Goal: Task Accomplishment & Management: Use online tool/utility

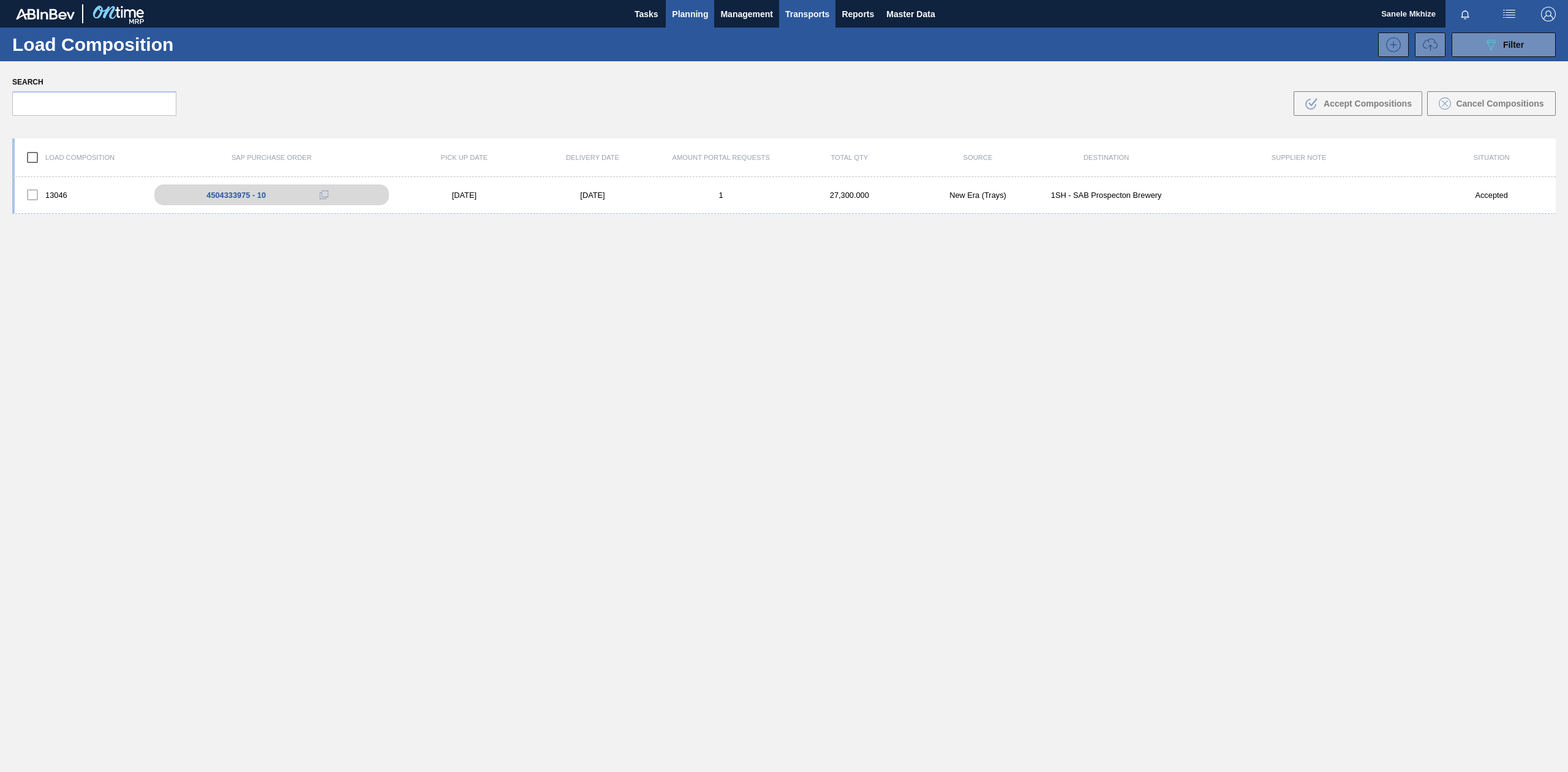
click at [674, 18] on span "Planning" at bounding box center [691, 13] width 36 height 14
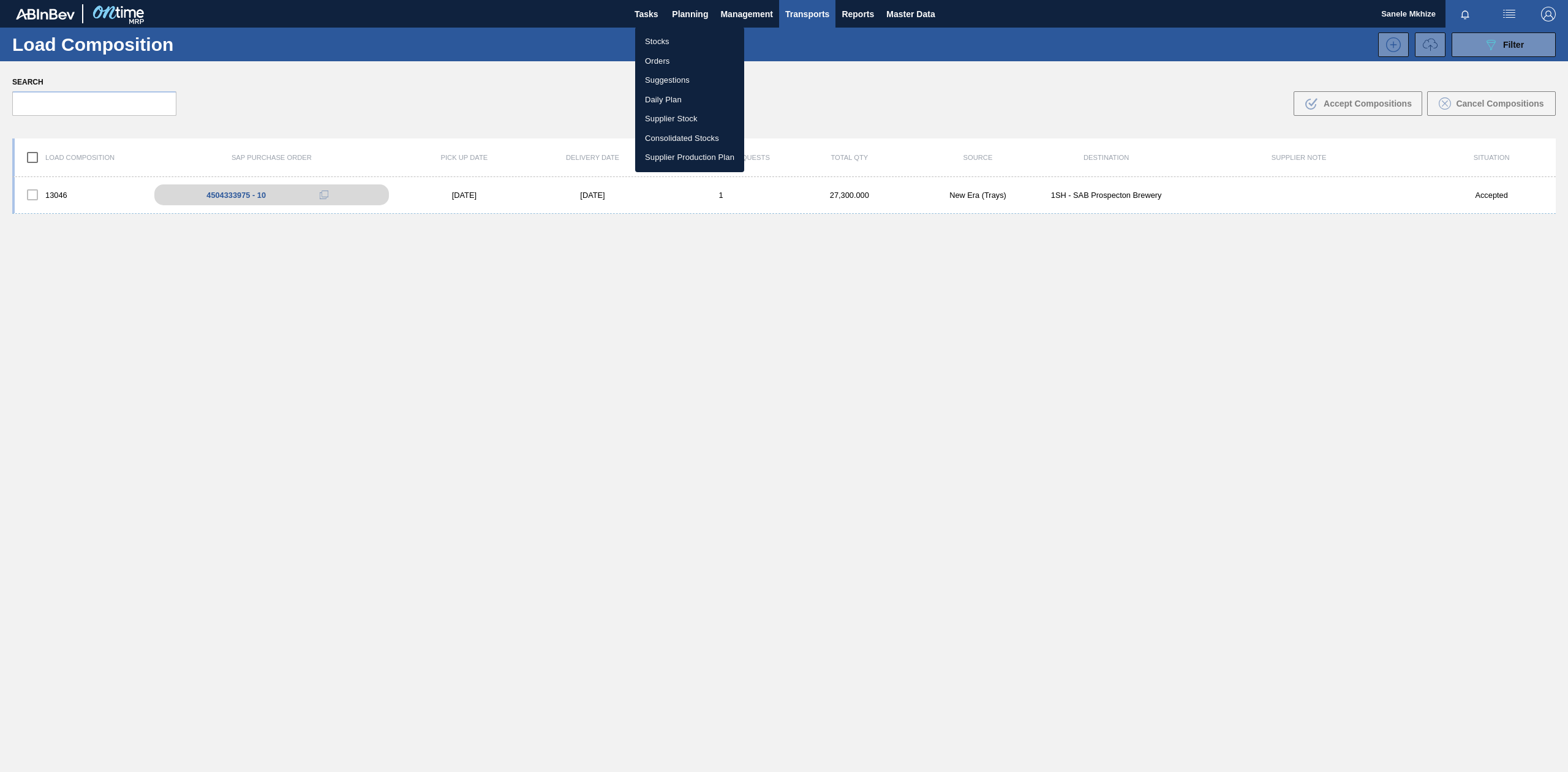
click at [660, 42] on li "Stocks" at bounding box center [690, 41] width 109 height 19
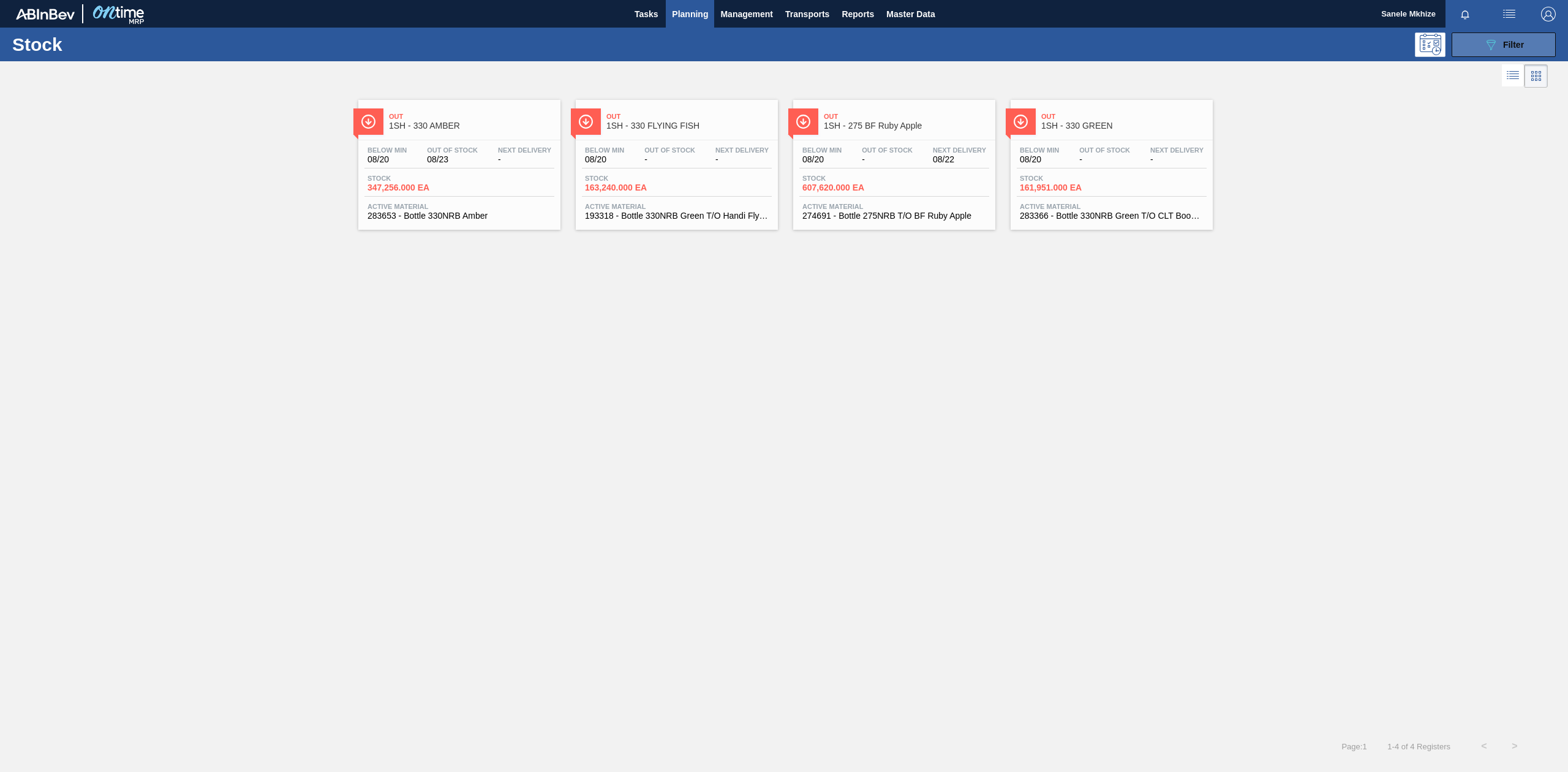
click at [1510, 43] on span "Filter" at bounding box center [1514, 45] width 21 height 10
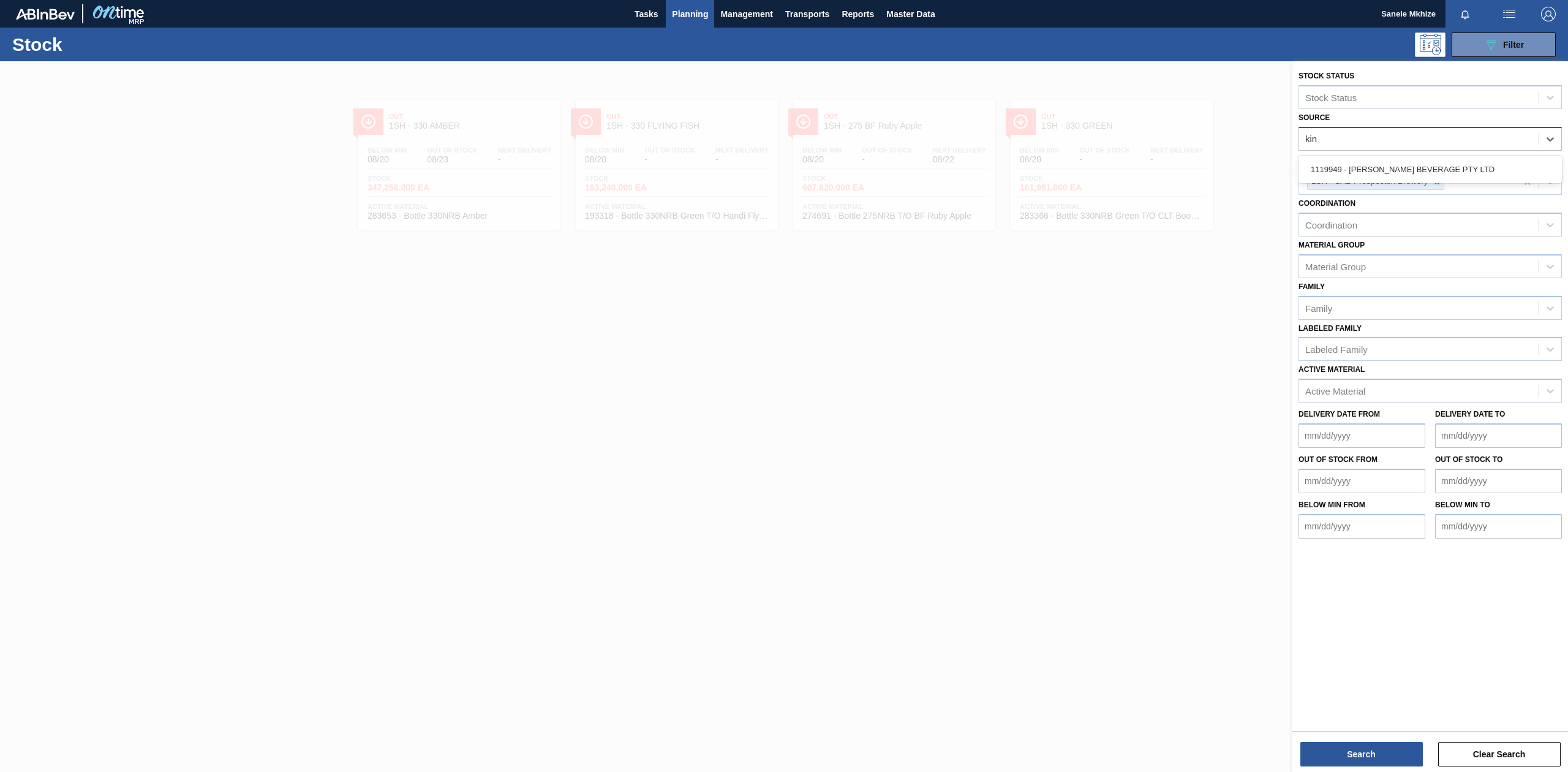
type input "king"
click at [1439, 163] on div "1119949 - [PERSON_NAME] BEVERAGE PTY LTD" at bounding box center [1430, 169] width 263 height 23
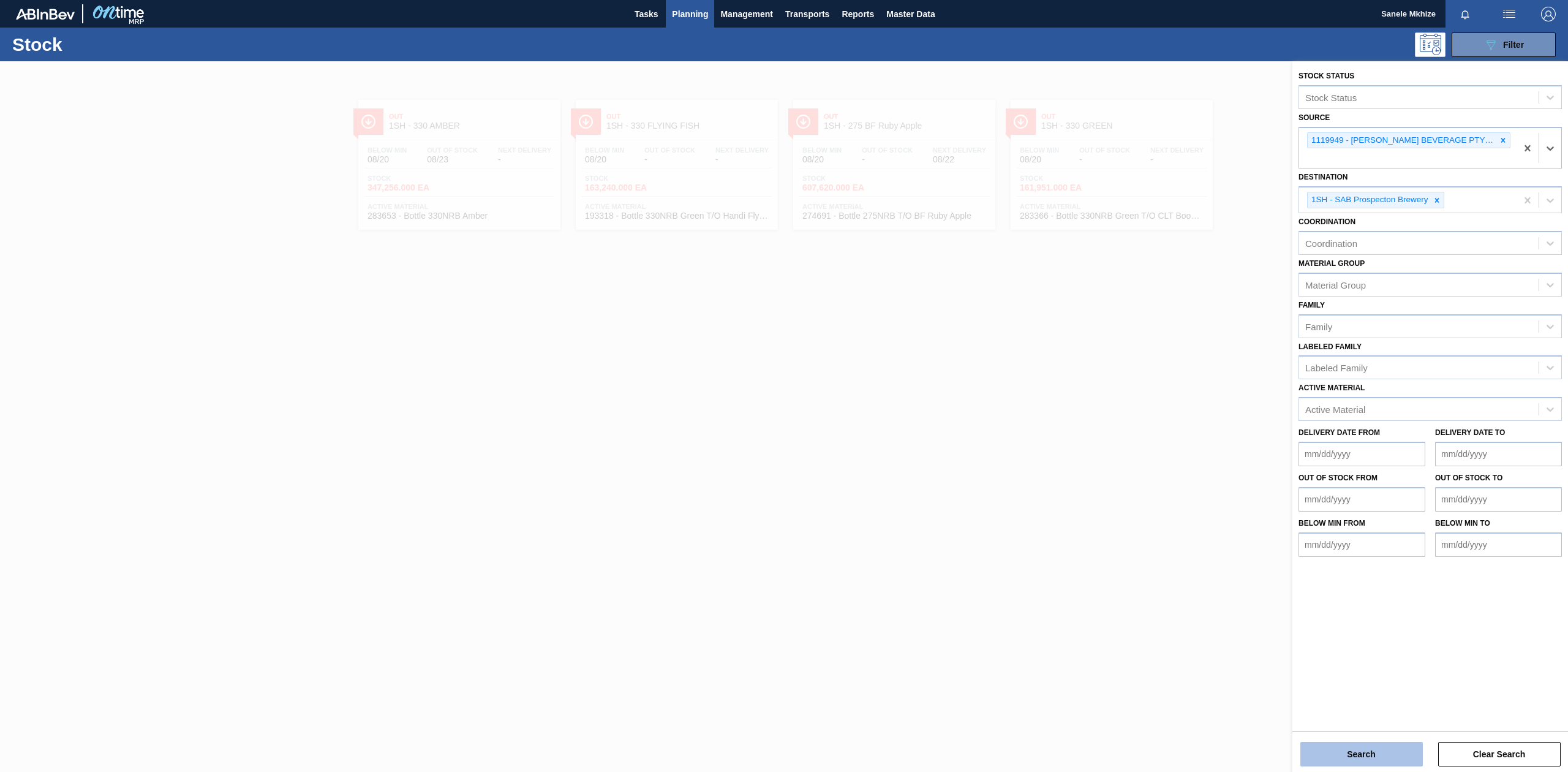
click at [1388, 752] on button "Search" at bounding box center [1362, 755] width 122 height 25
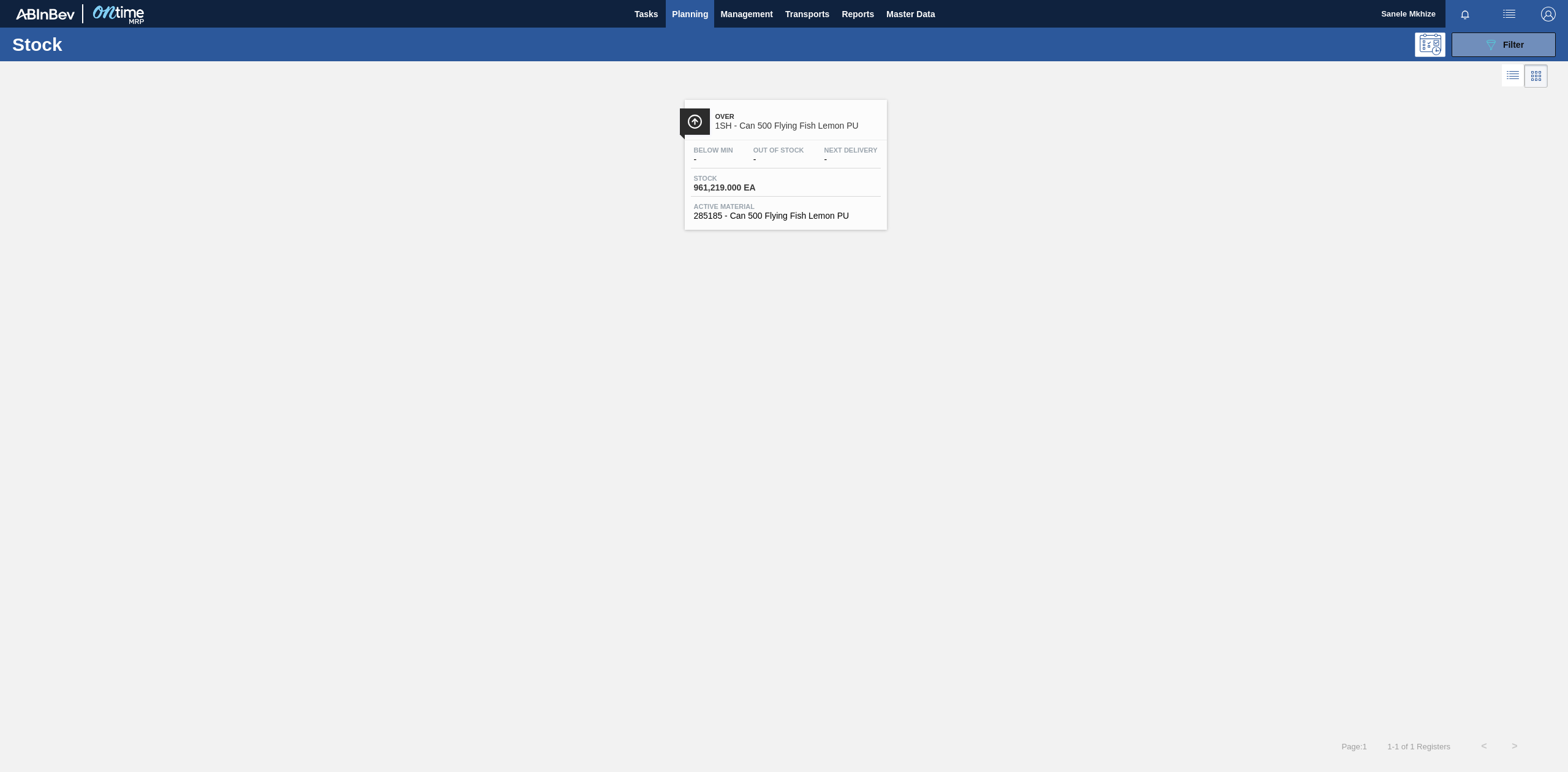
click at [794, 128] on span "1SH - Can 500 Flying Fish Lemon PU" at bounding box center [798, 126] width 166 height 10
click at [1535, 42] on button "089F7B8B-B2A5-4AFE-B5C0-19BA573D28AC Filter" at bounding box center [1504, 45] width 104 height 25
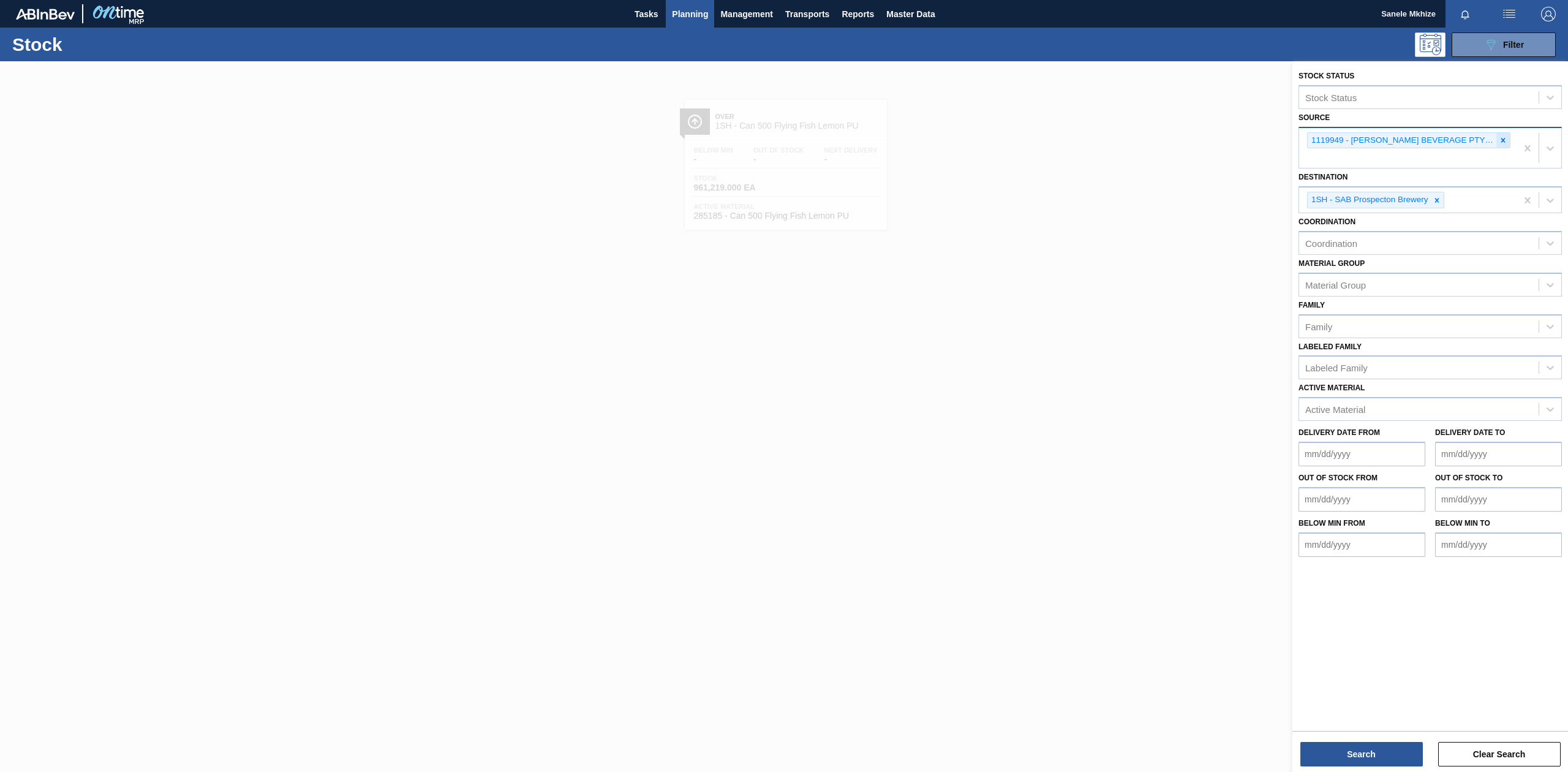
click at [1502, 141] on icon at bounding box center [1504, 140] width 4 height 4
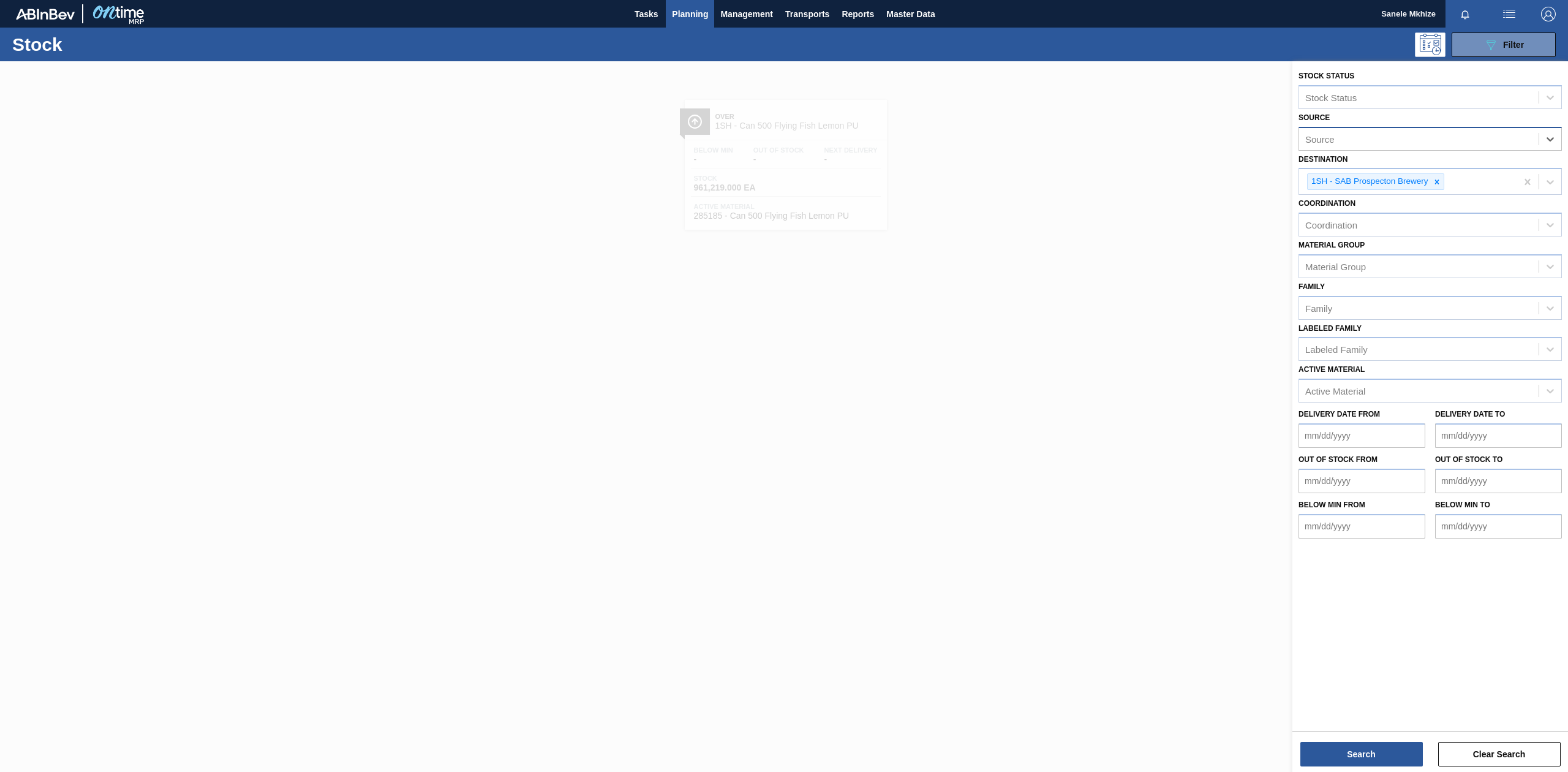
type input "v"
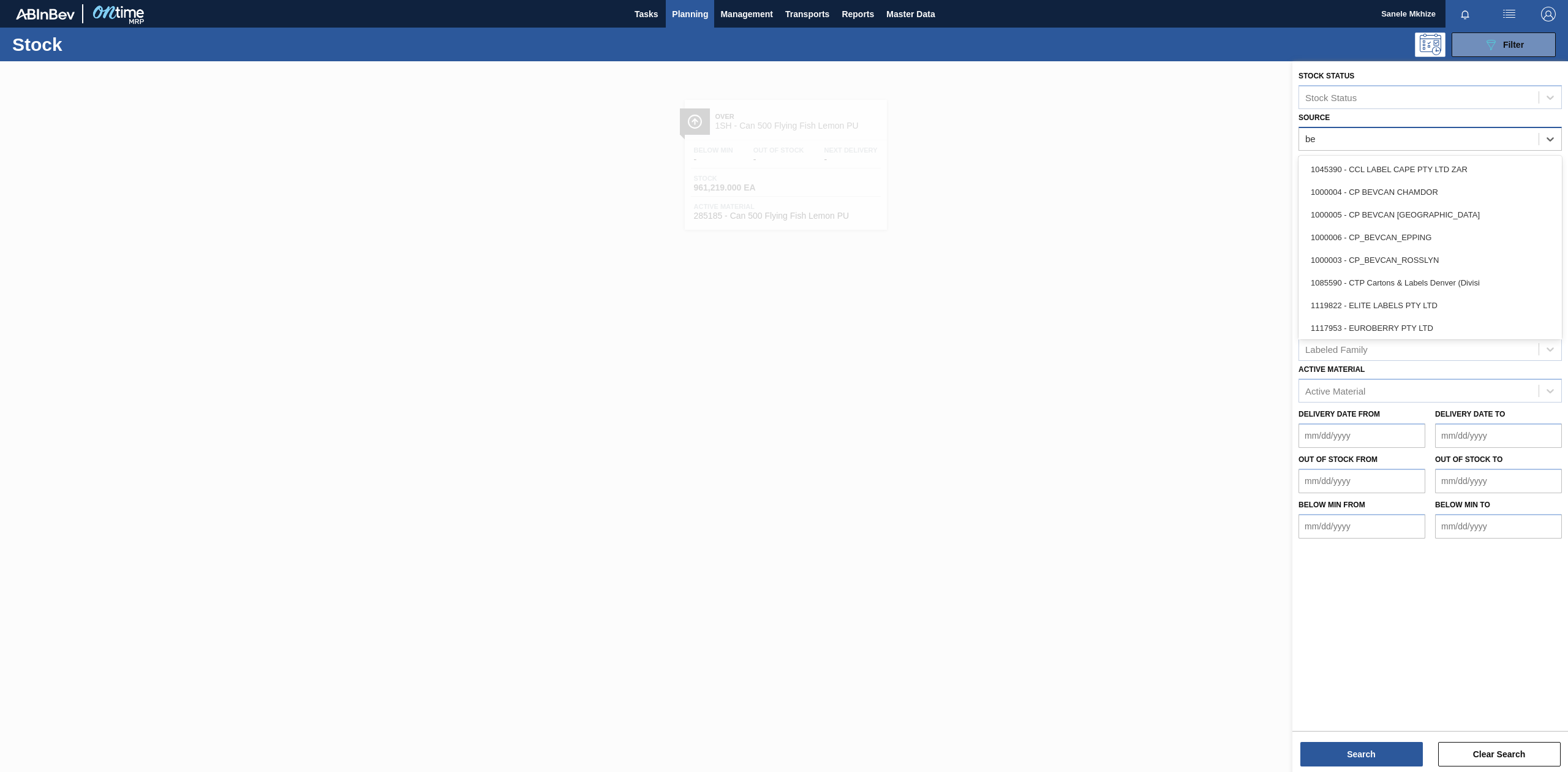
type input "[PERSON_NAME]"
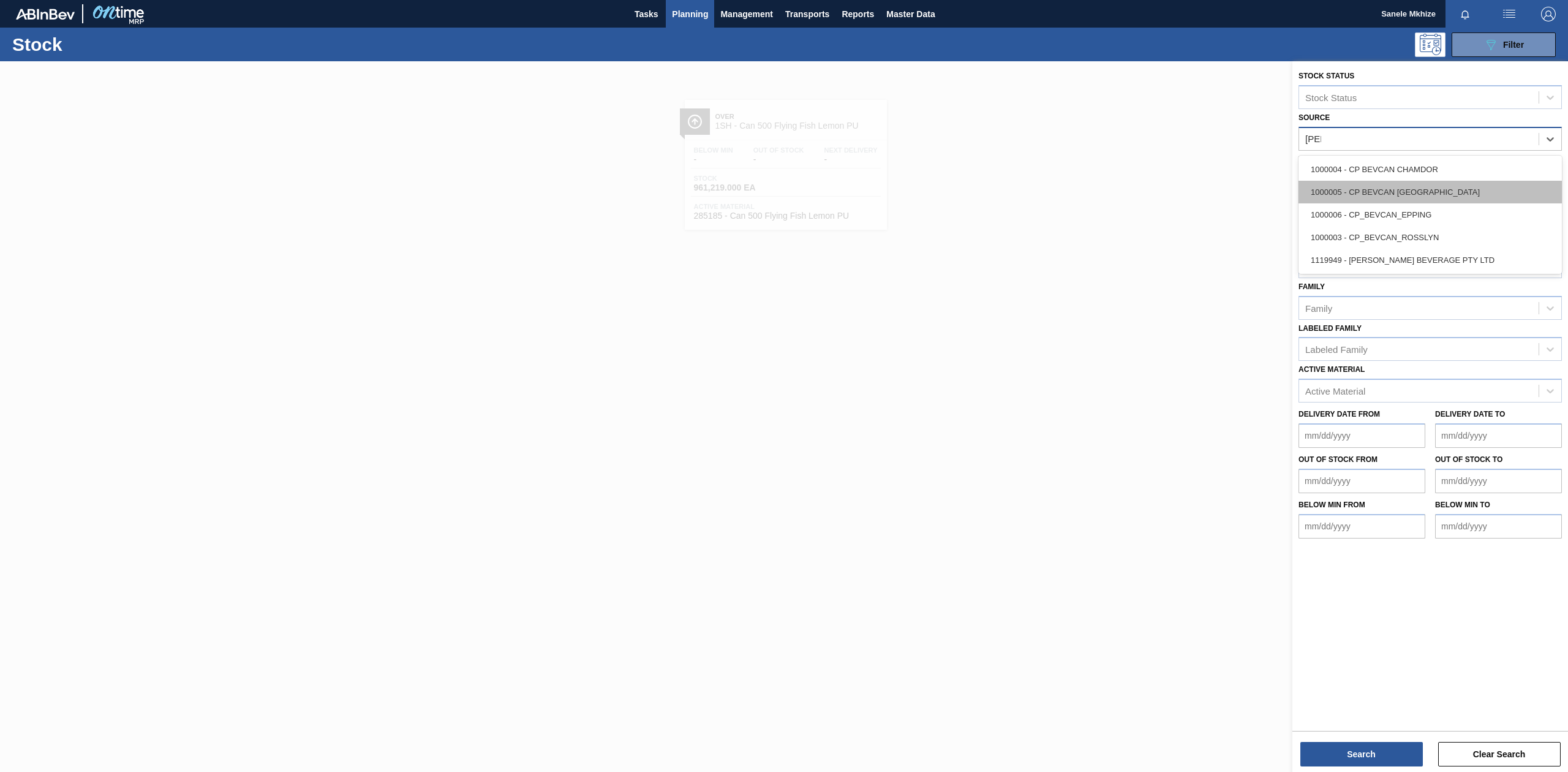
click at [1500, 191] on div "1000005 - CP BEVCAN [GEOGRAPHIC_DATA]" at bounding box center [1430, 192] width 263 height 23
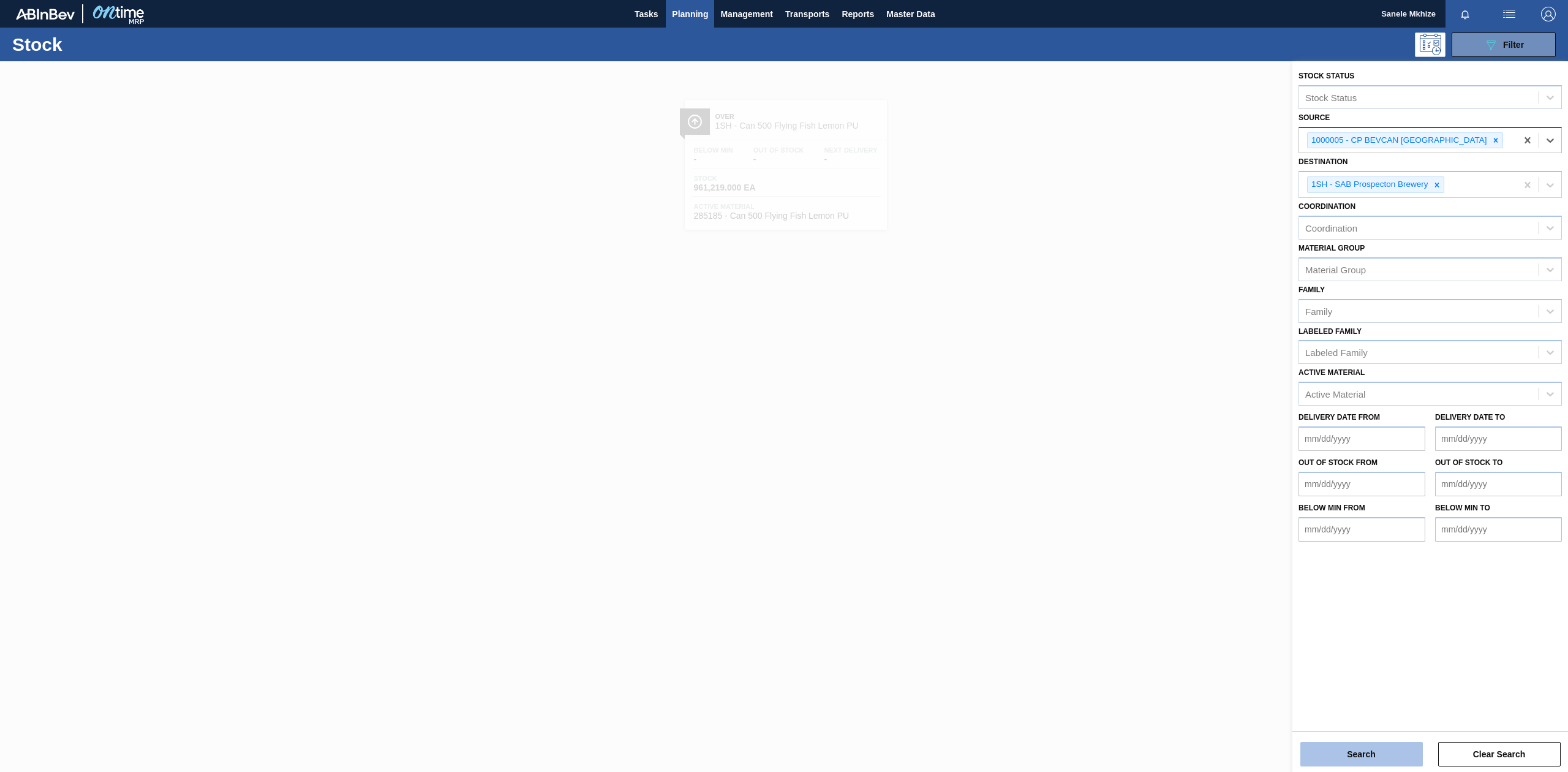
click at [1400, 747] on button "Search" at bounding box center [1362, 755] width 122 height 25
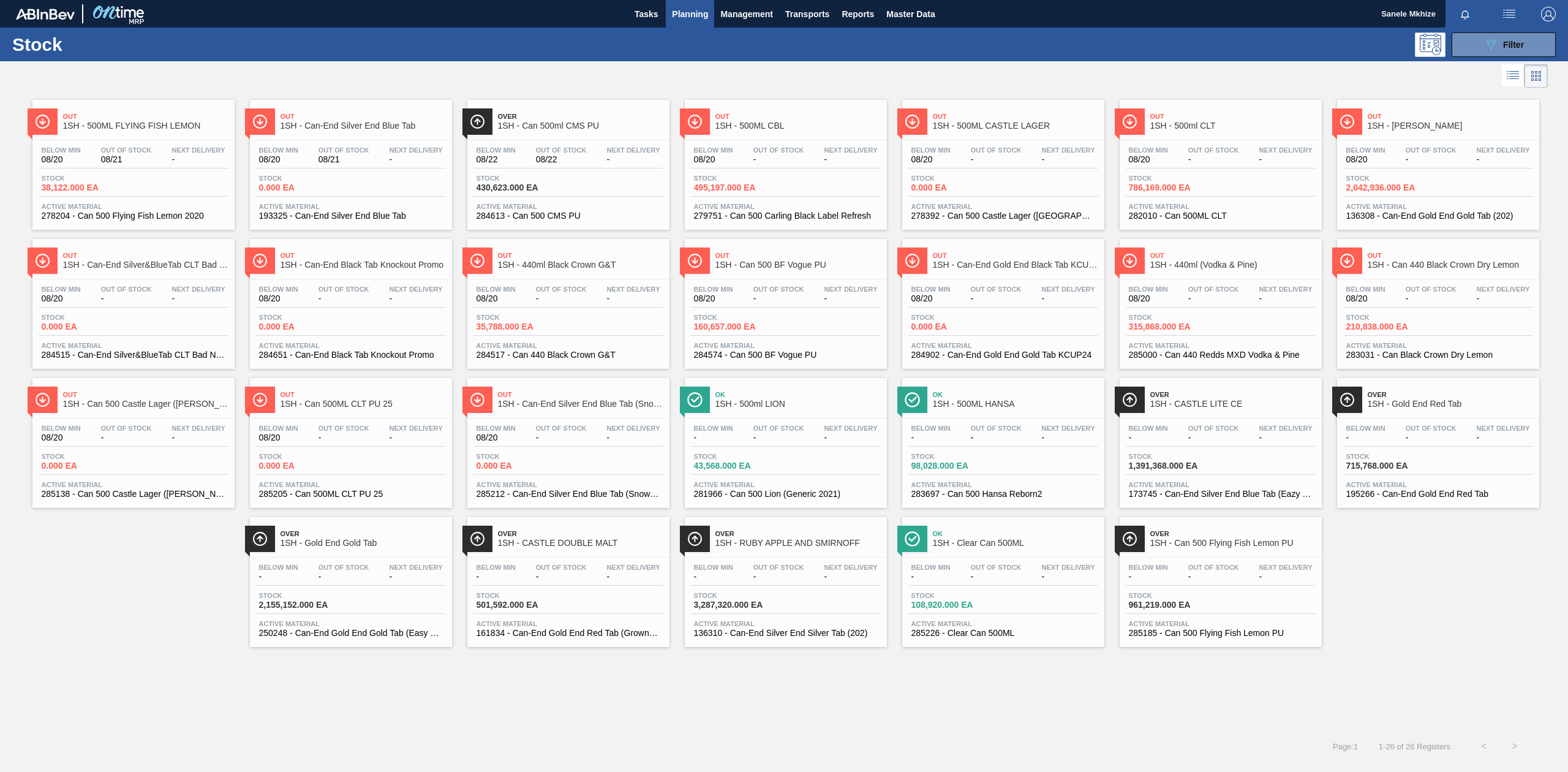
click at [585, 182] on div "Stock 430,623.000 EA" at bounding box center [568, 186] width 190 height 22
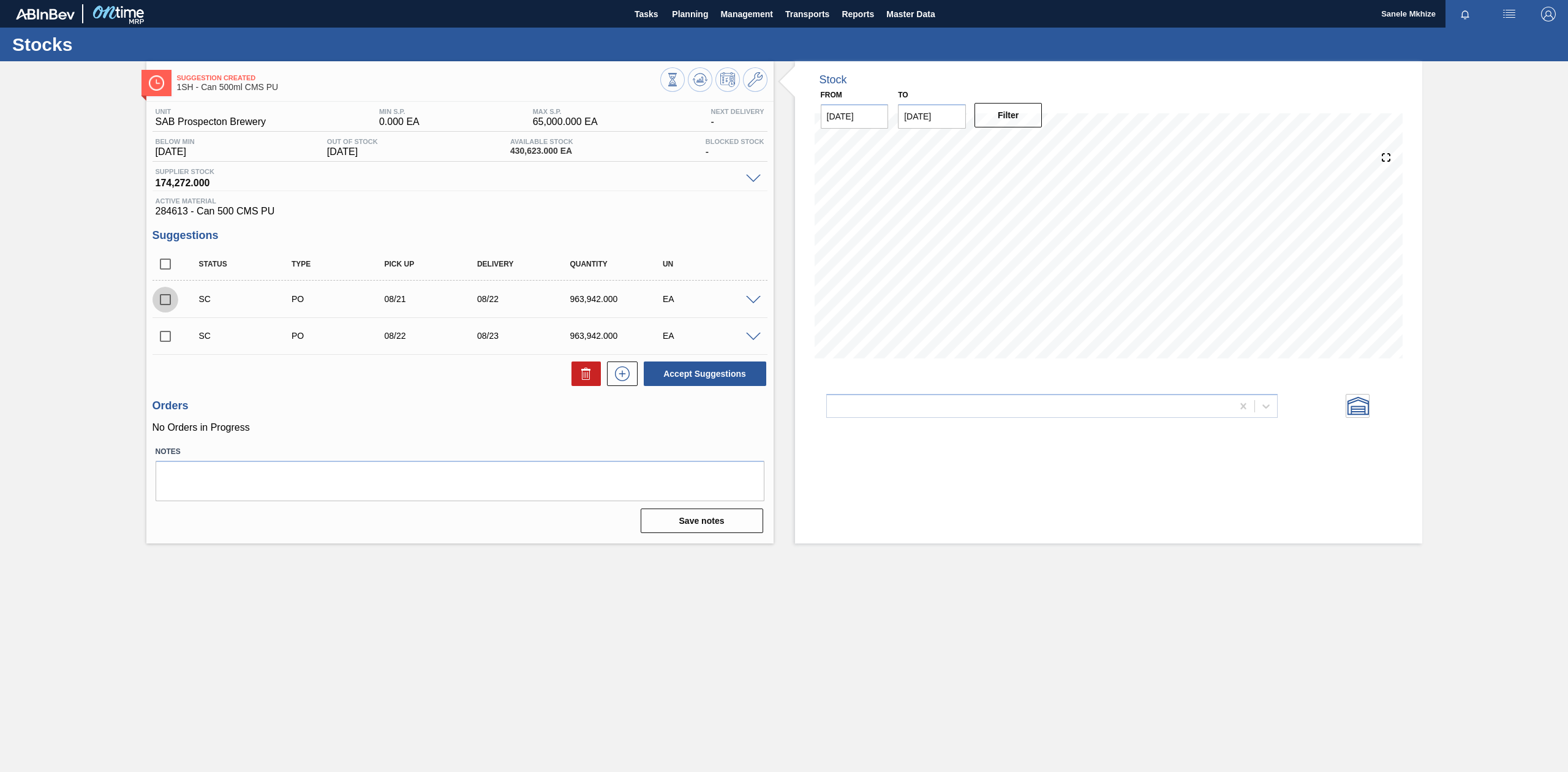
click at [163, 299] on input "checkbox" at bounding box center [165, 299] width 26 height 26
click at [747, 300] on span at bounding box center [753, 300] width 14 height 10
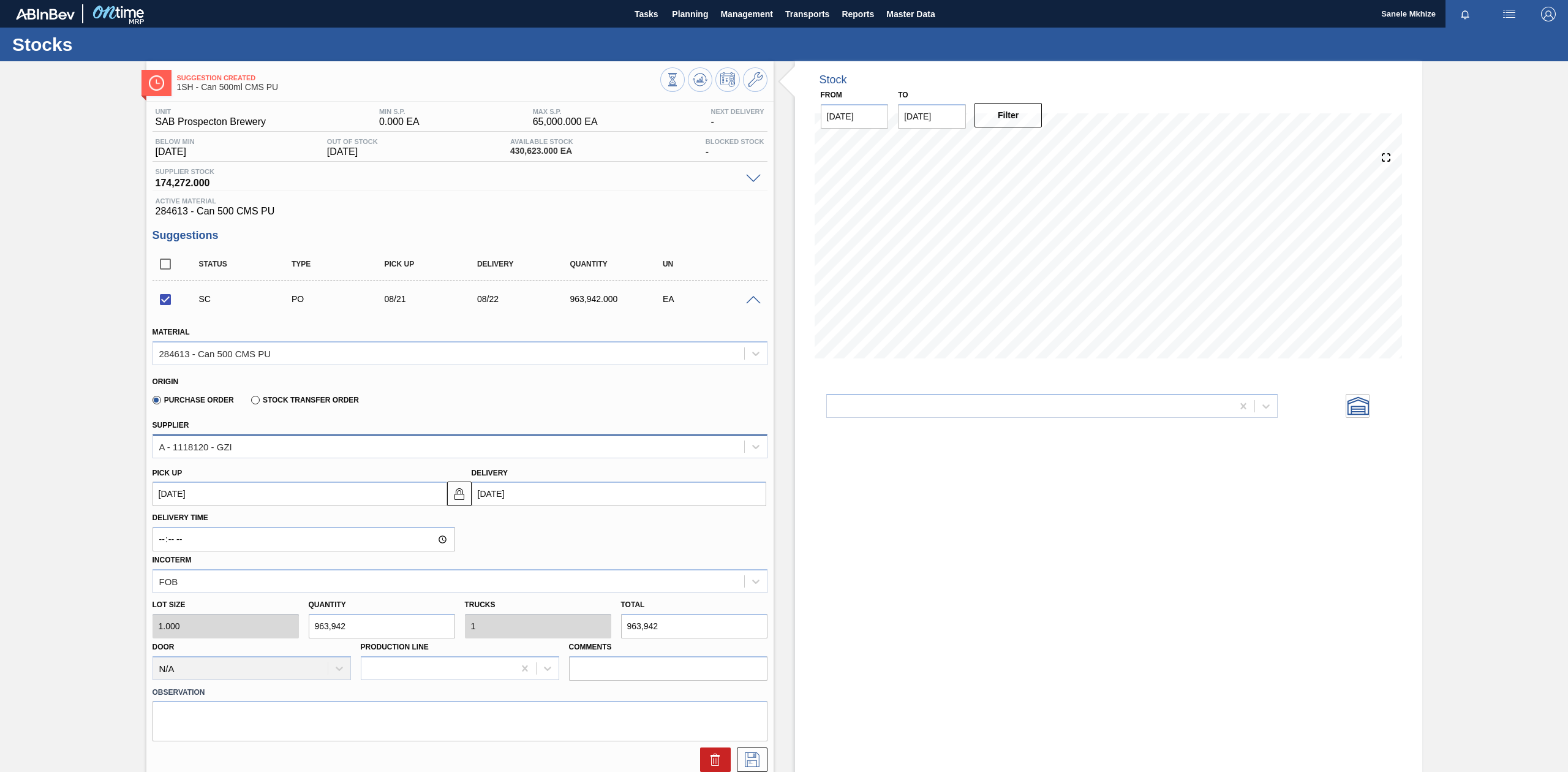
click at [327, 444] on div "A - 1118120 - GZI" at bounding box center [449, 446] width 591 height 18
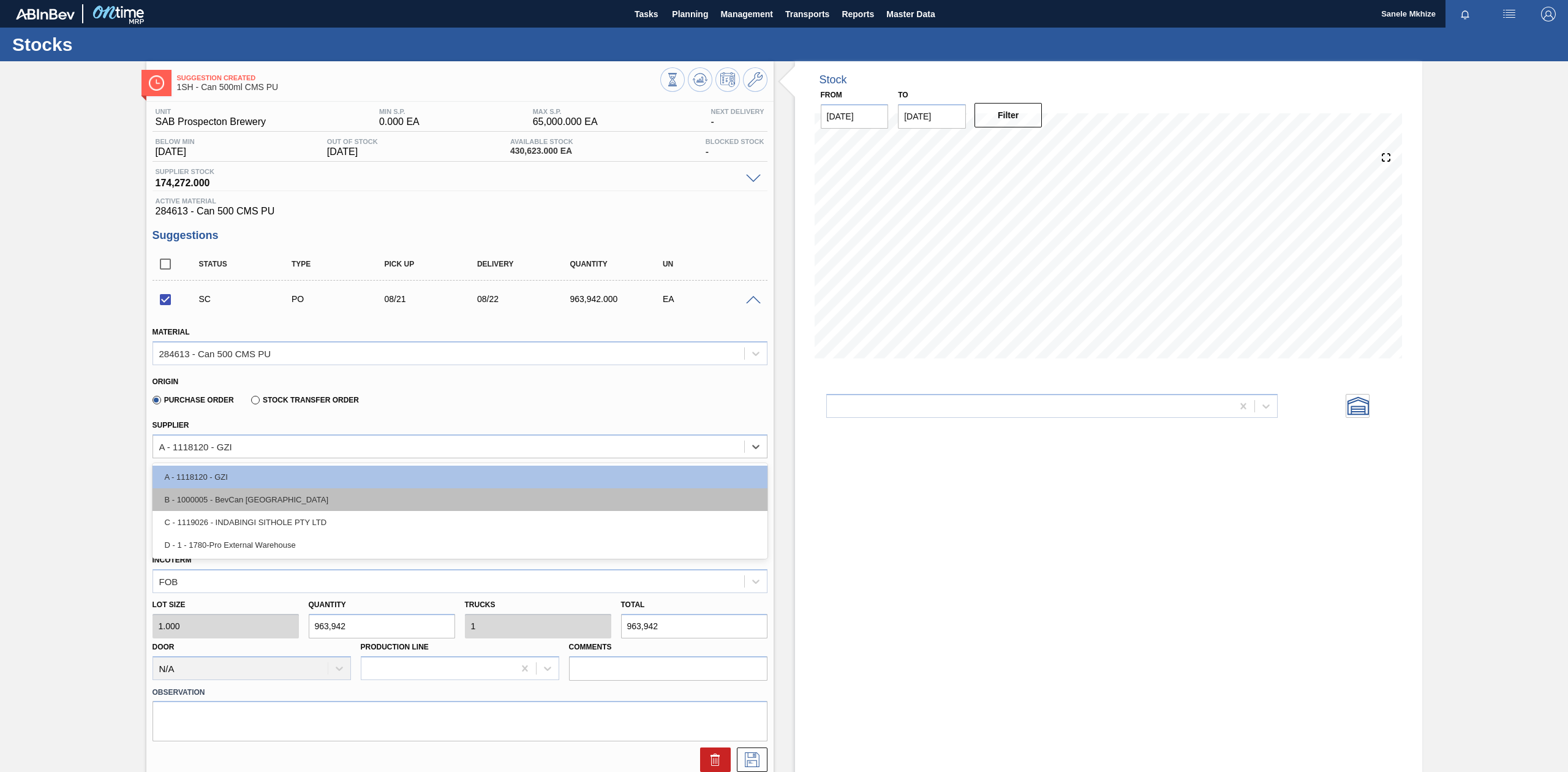
click at [296, 496] on div "B - 1000005 - BevCan [GEOGRAPHIC_DATA]" at bounding box center [459, 499] width 615 height 23
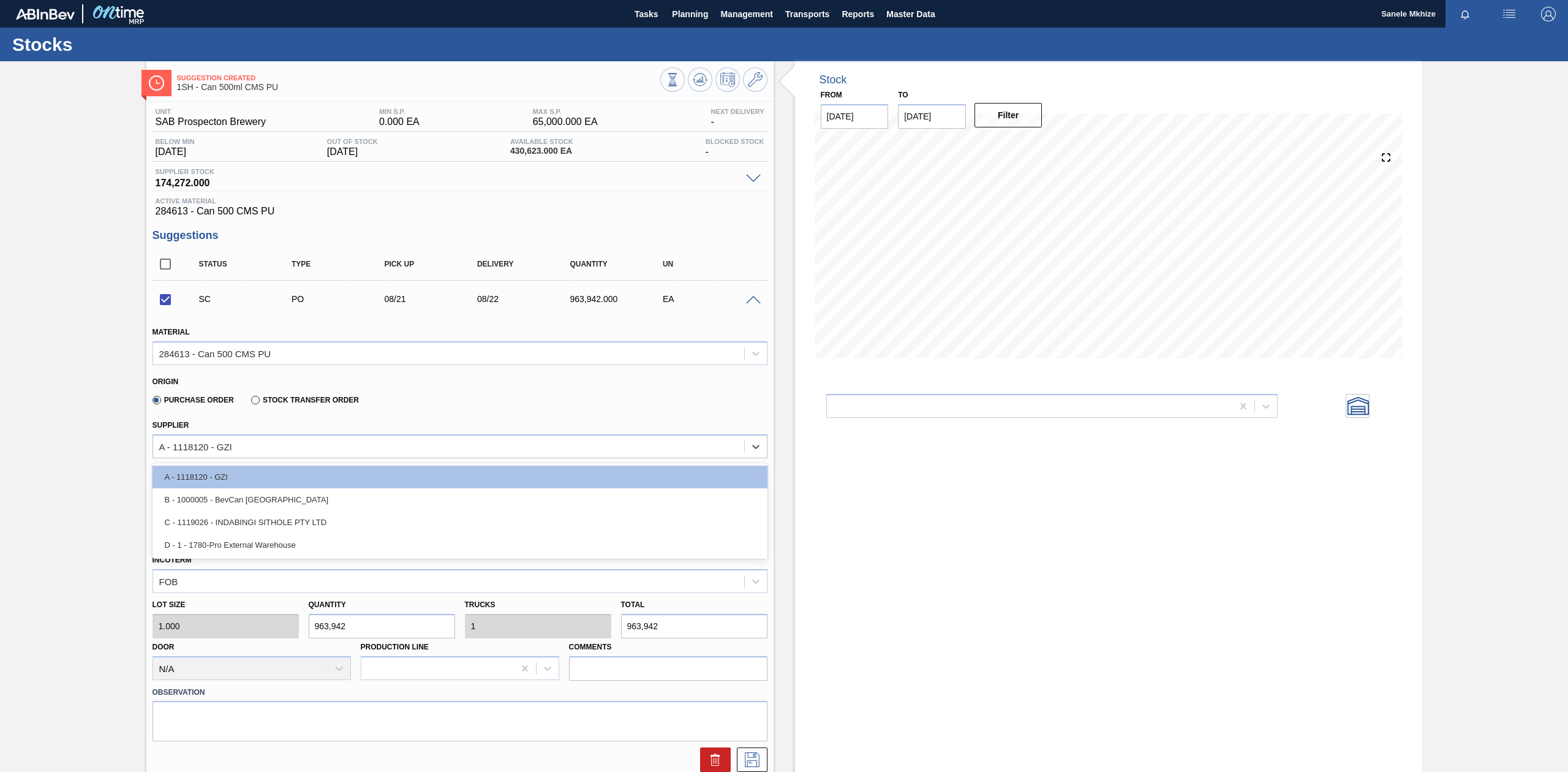
checkbox input "false"
type input "147,072.000"
type input "6.554"
type input "1.311"
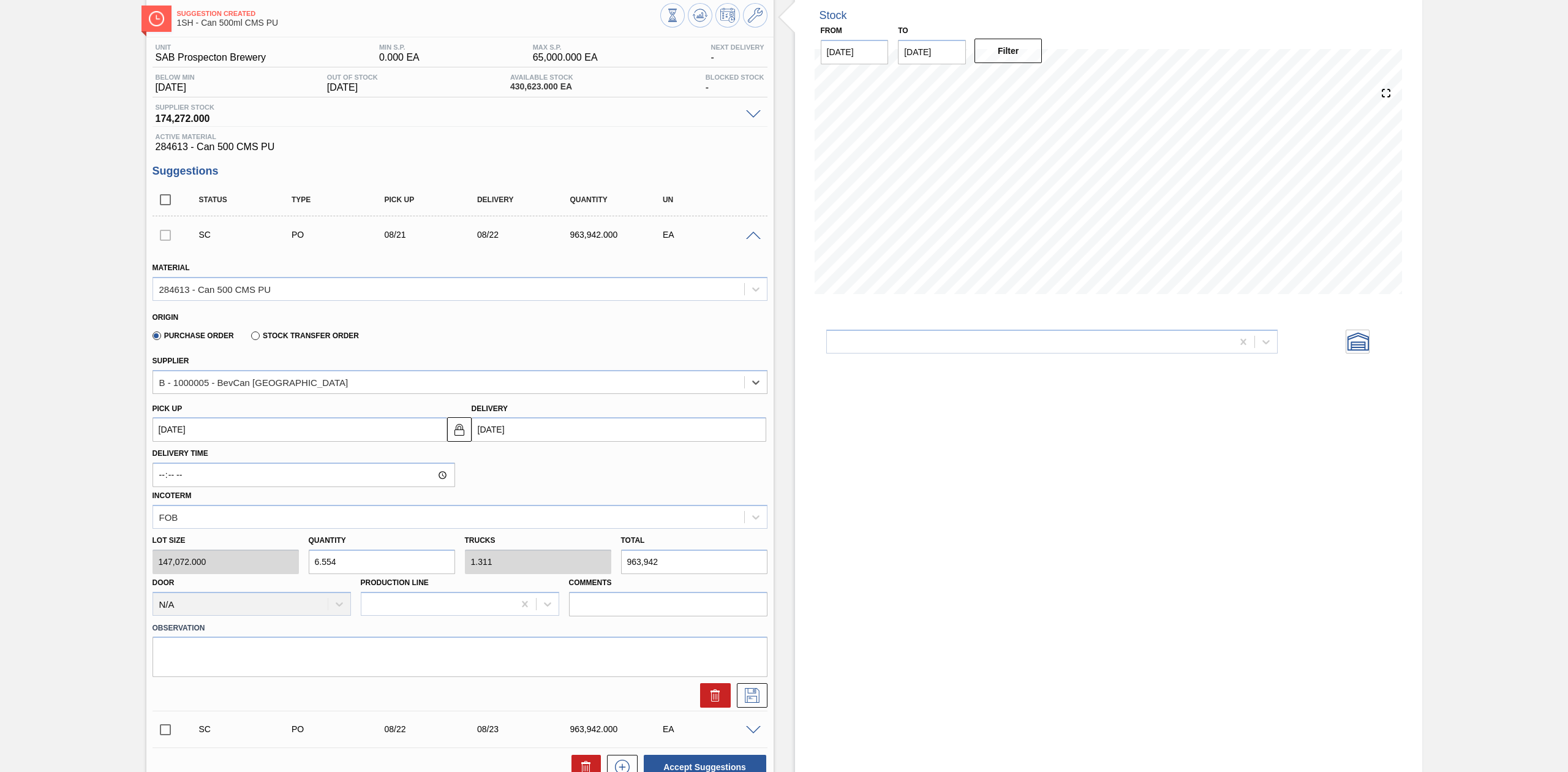
scroll to position [230, 0]
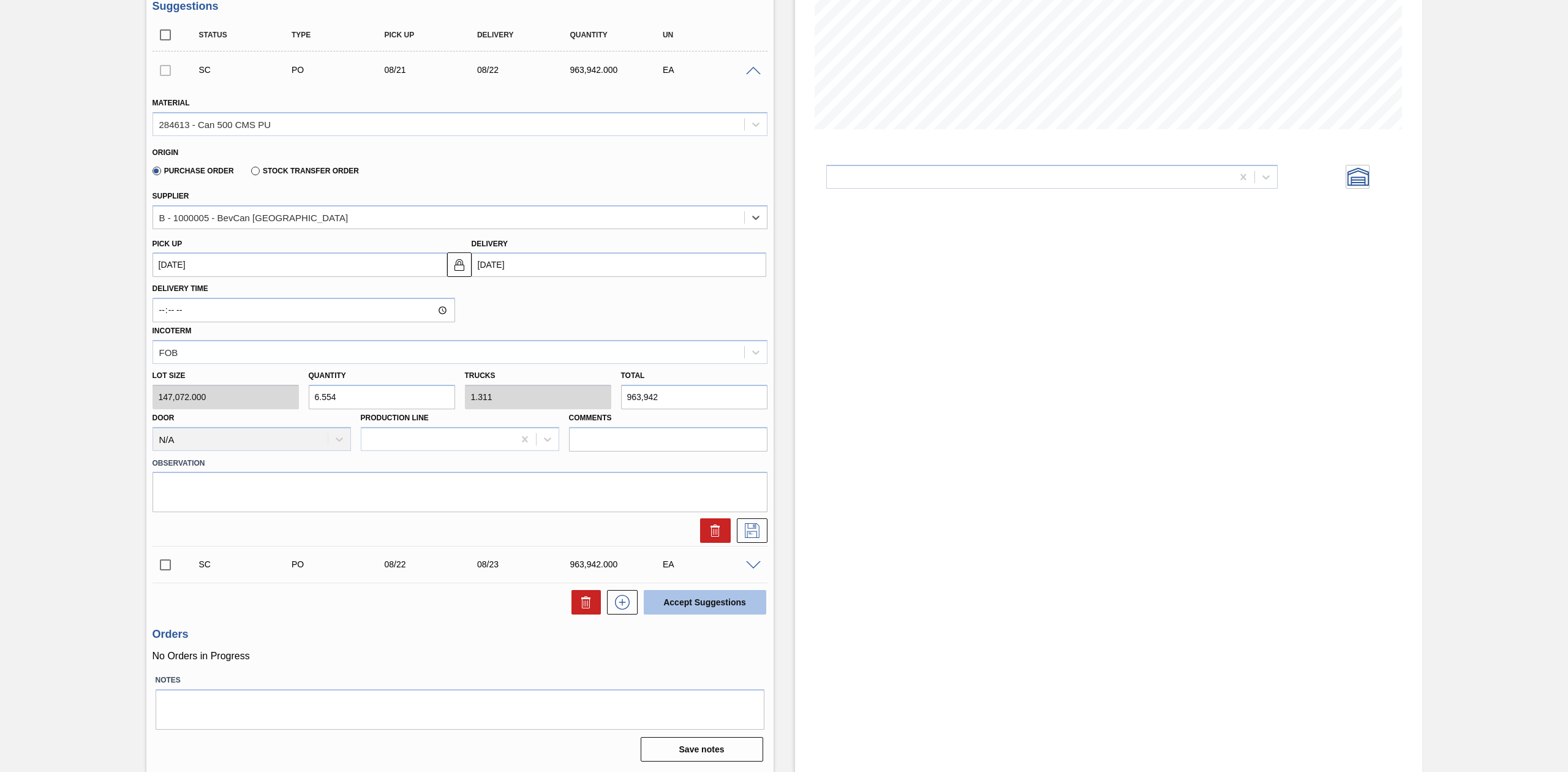
click at [699, 607] on button "Accept Suggestions" at bounding box center [705, 603] width 122 height 25
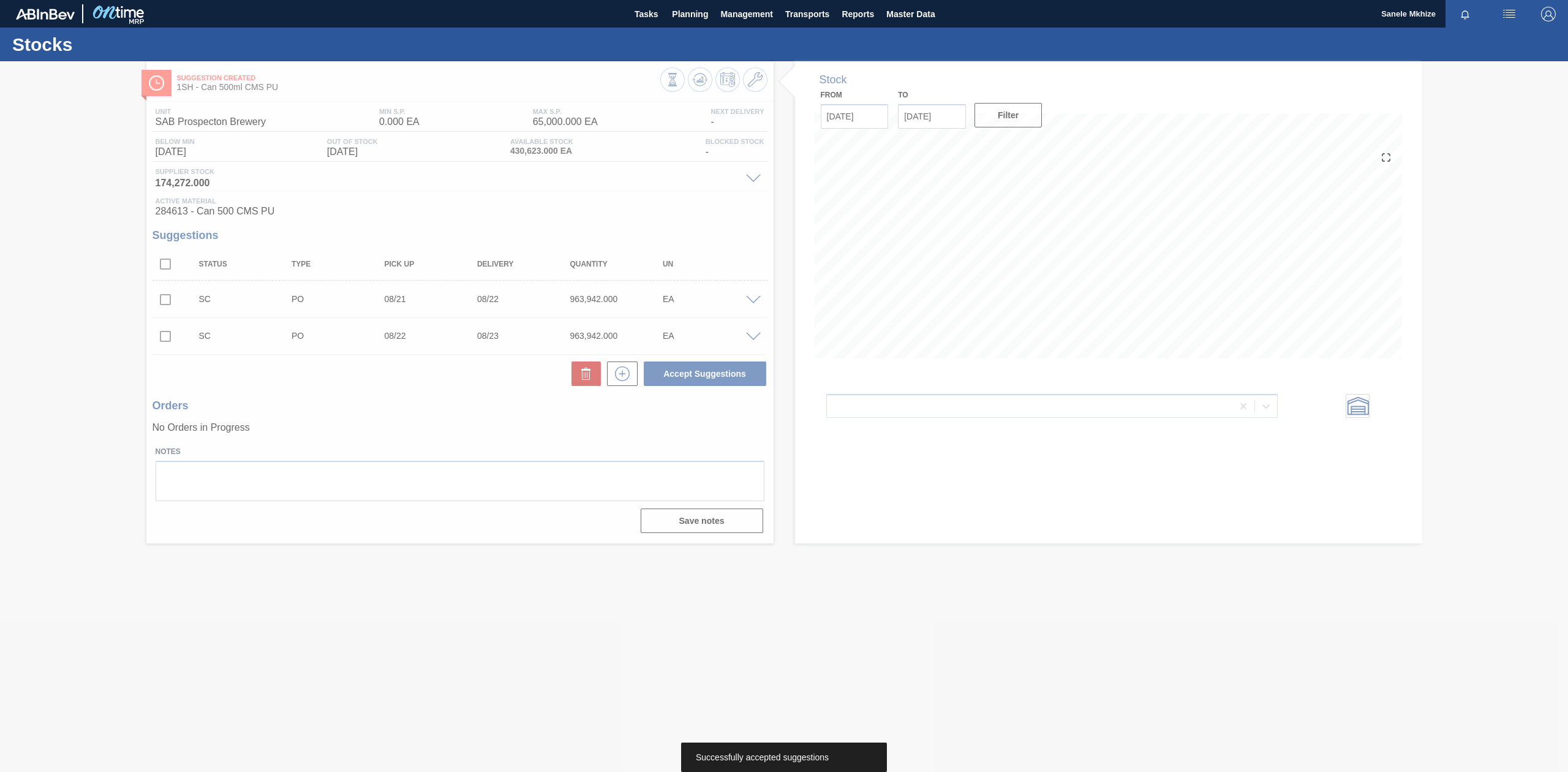
scroll to position [0, 0]
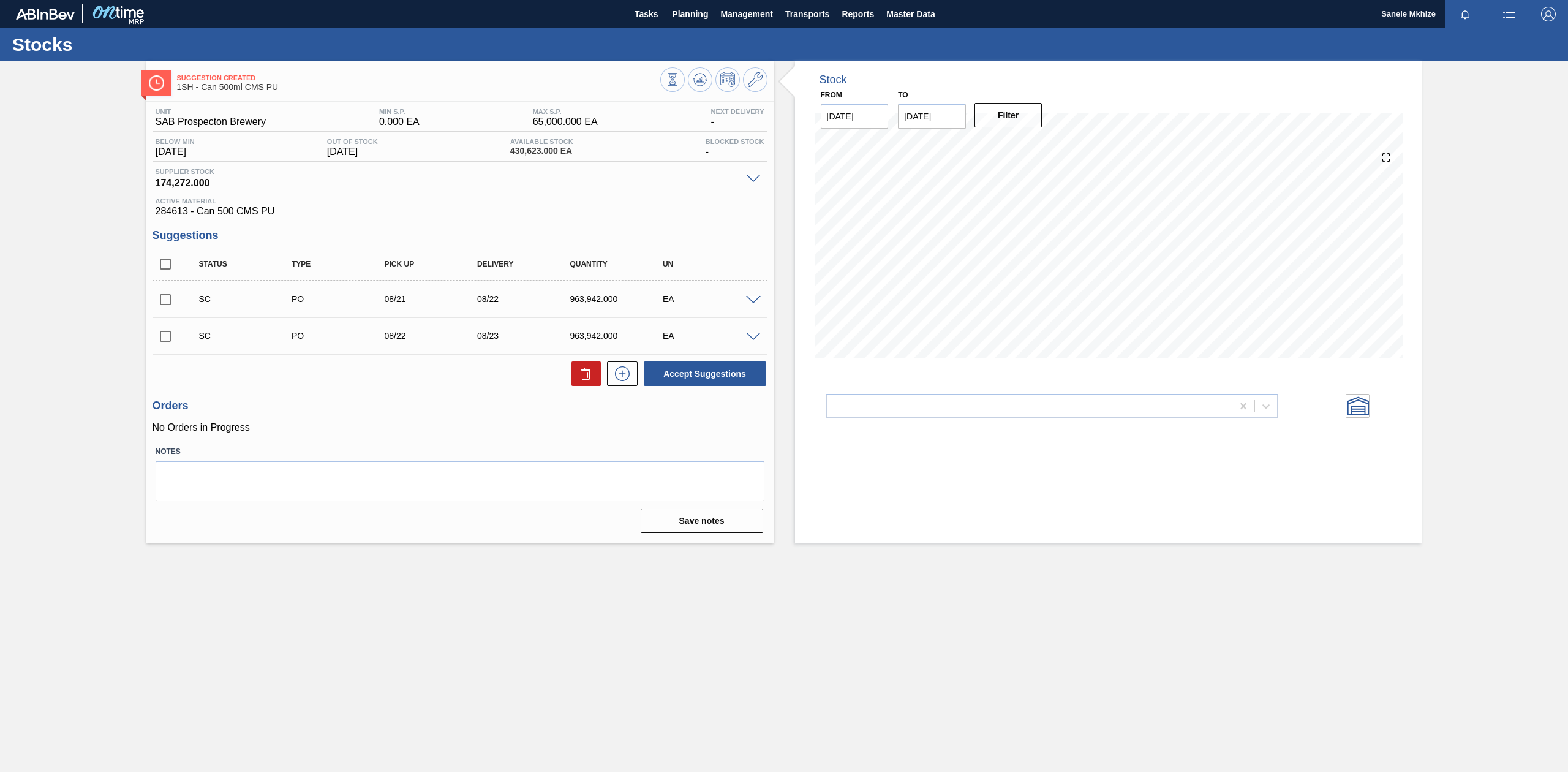
click at [173, 299] on input "checkbox" at bounding box center [165, 299] width 26 height 26
click at [761, 298] on div at bounding box center [756, 299] width 25 height 10
click at [754, 300] on span at bounding box center [753, 300] width 14 height 10
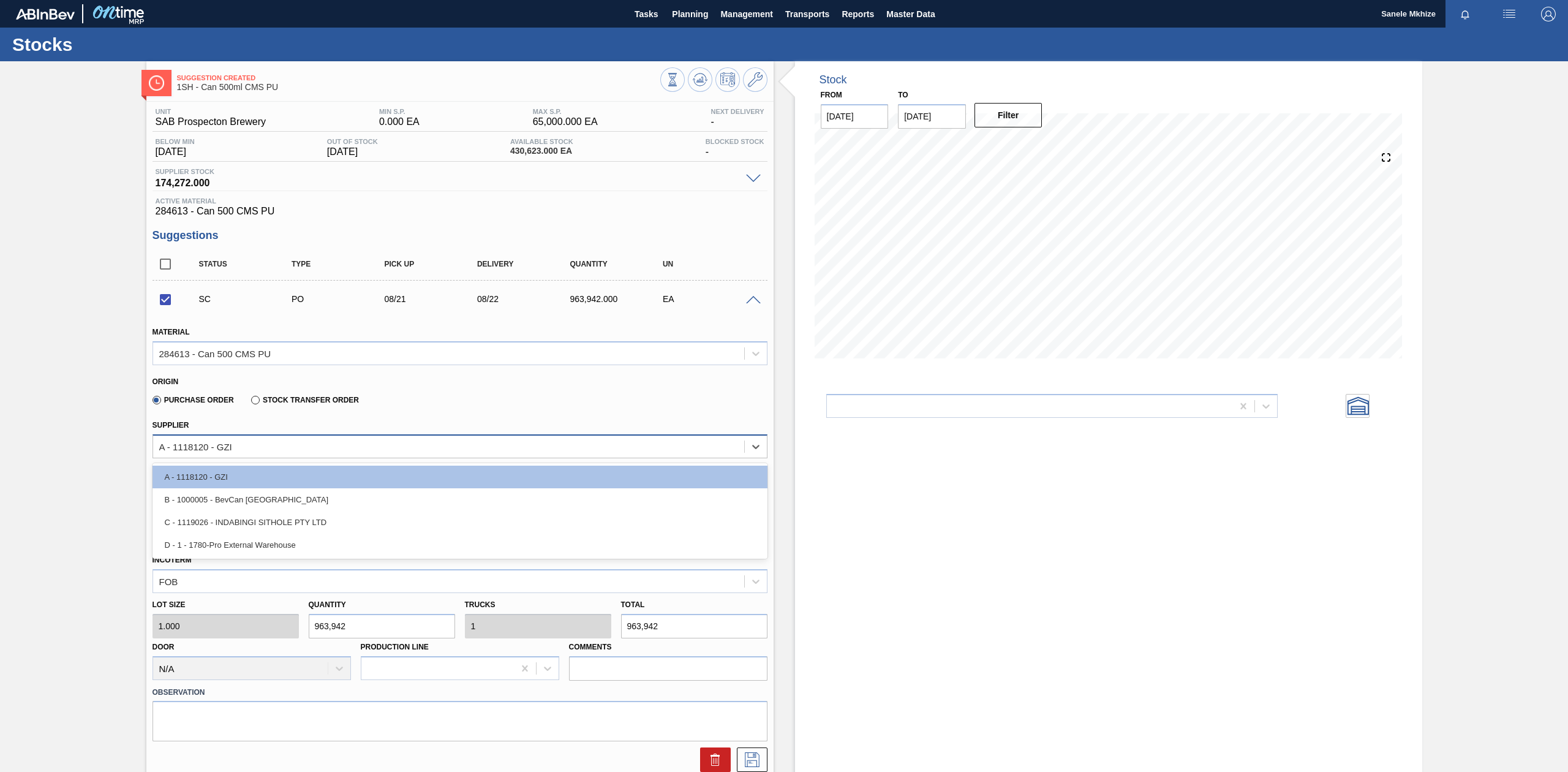
click at [283, 449] on div "A - 1118120 - GZI" at bounding box center [449, 446] width 591 height 18
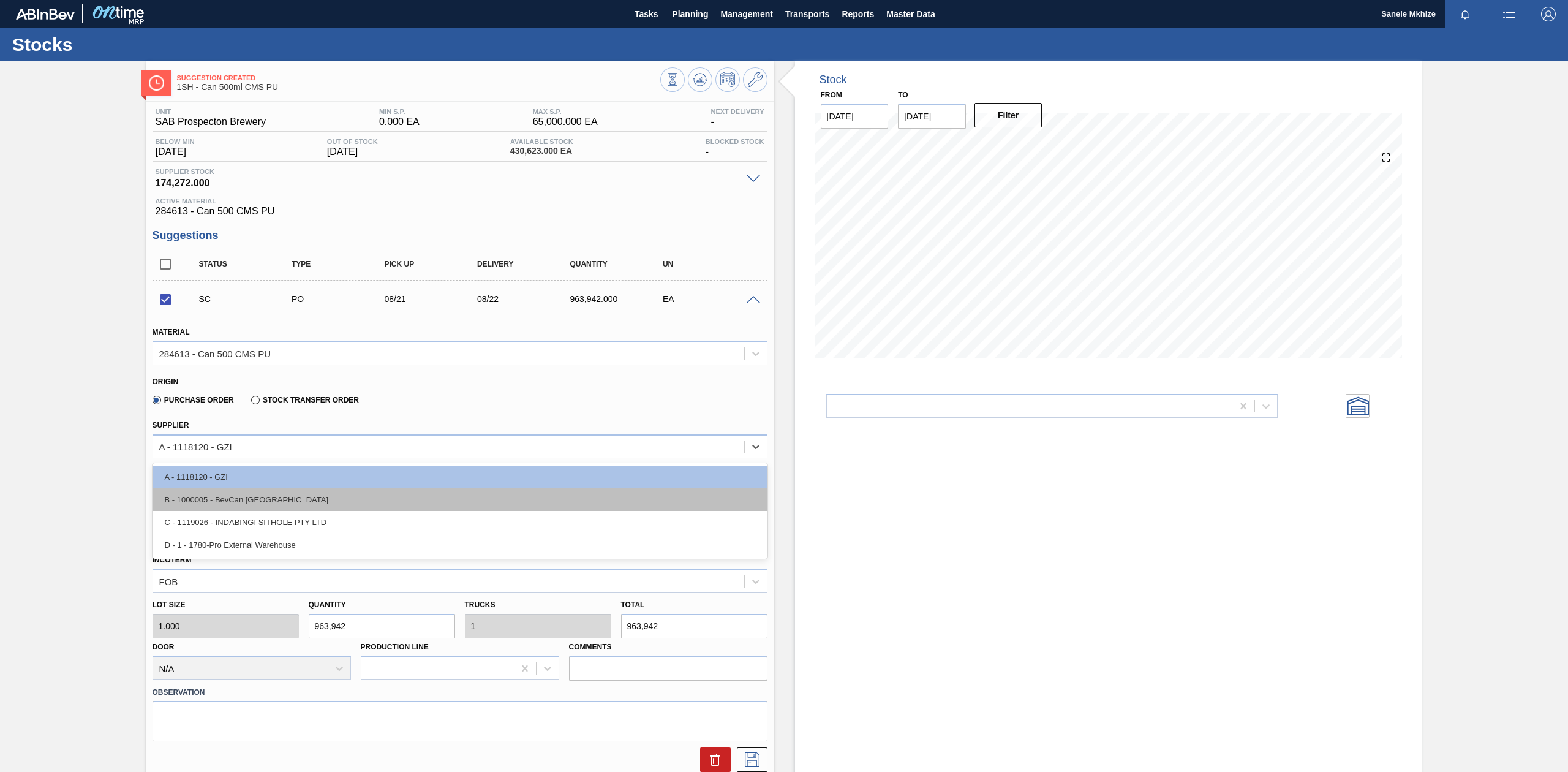
click at [265, 505] on div "B - 1000005 - BevCan [GEOGRAPHIC_DATA]" at bounding box center [459, 499] width 615 height 23
checkbox input "false"
type input "147,072.000"
type input "6.554"
type input "1.311"
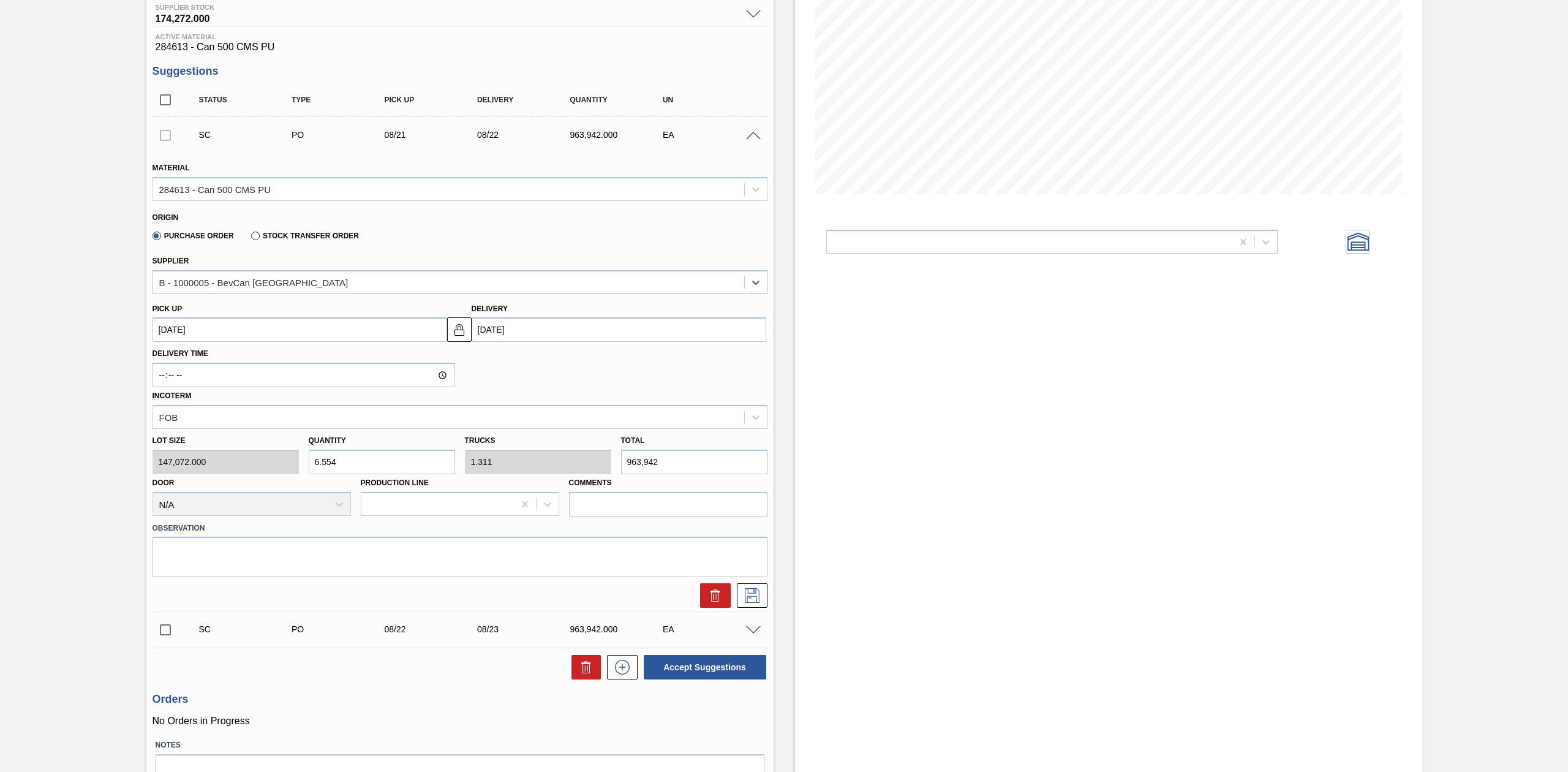
scroll to position [230, 0]
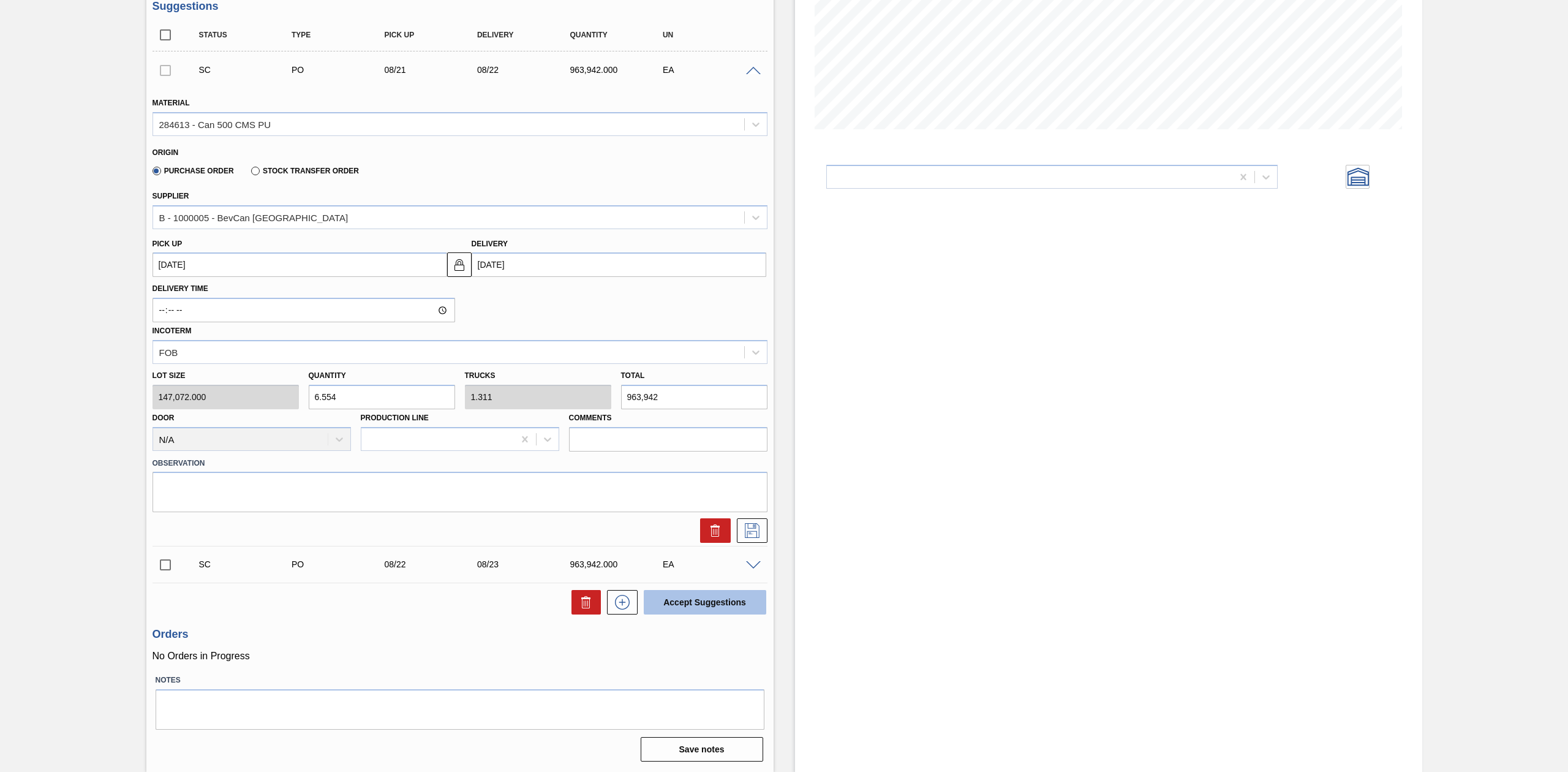
click at [699, 610] on button "Accept Suggestions" at bounding box center [705, 603] width 122 height 25
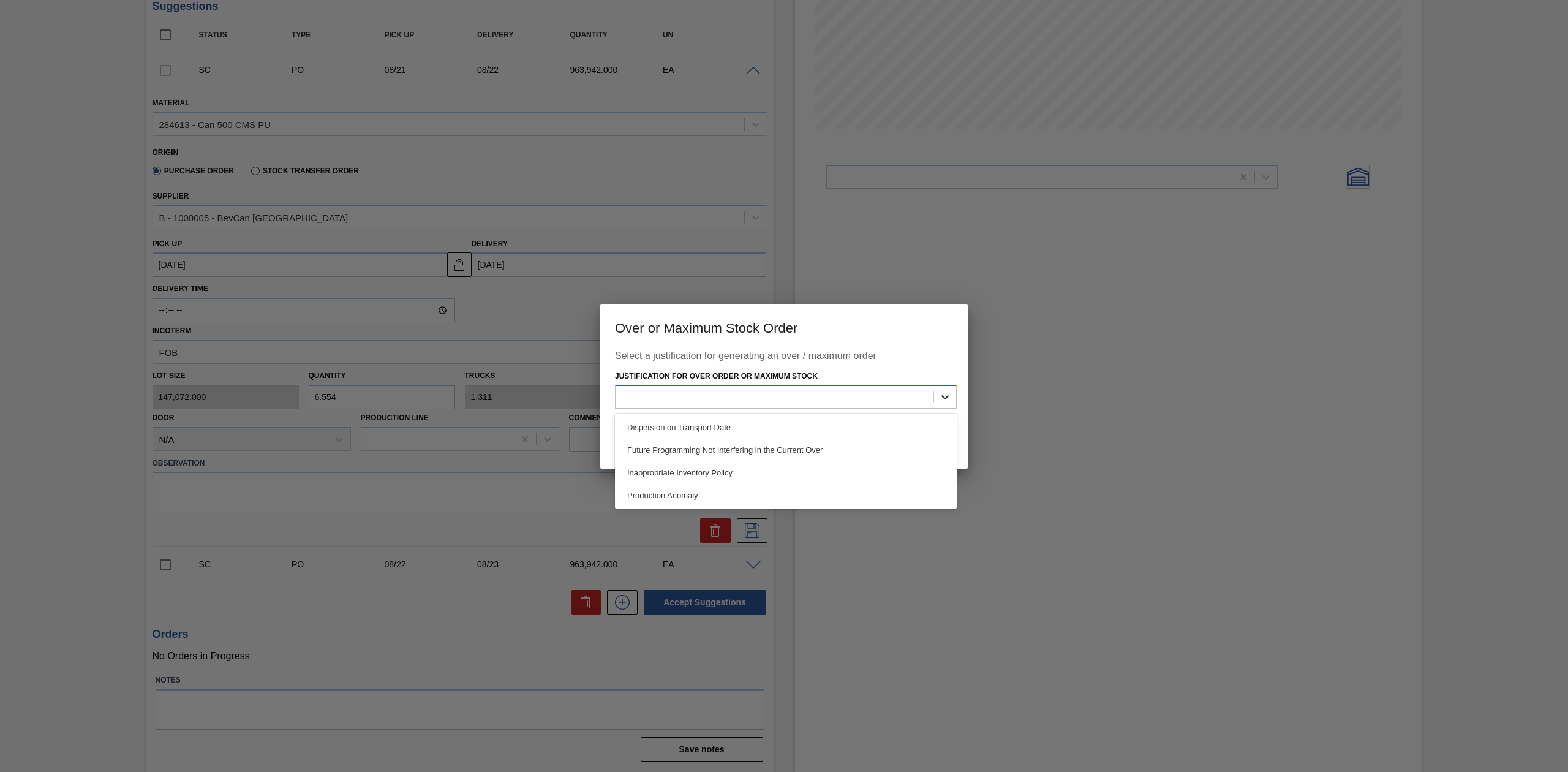
click at [939, 389] on div at bounding box center [945, 396] width 22 height 22
click at [749, 470] on div "Inappropriate Inventory Policy" at bounding box center [785, 473] width 342 height 23
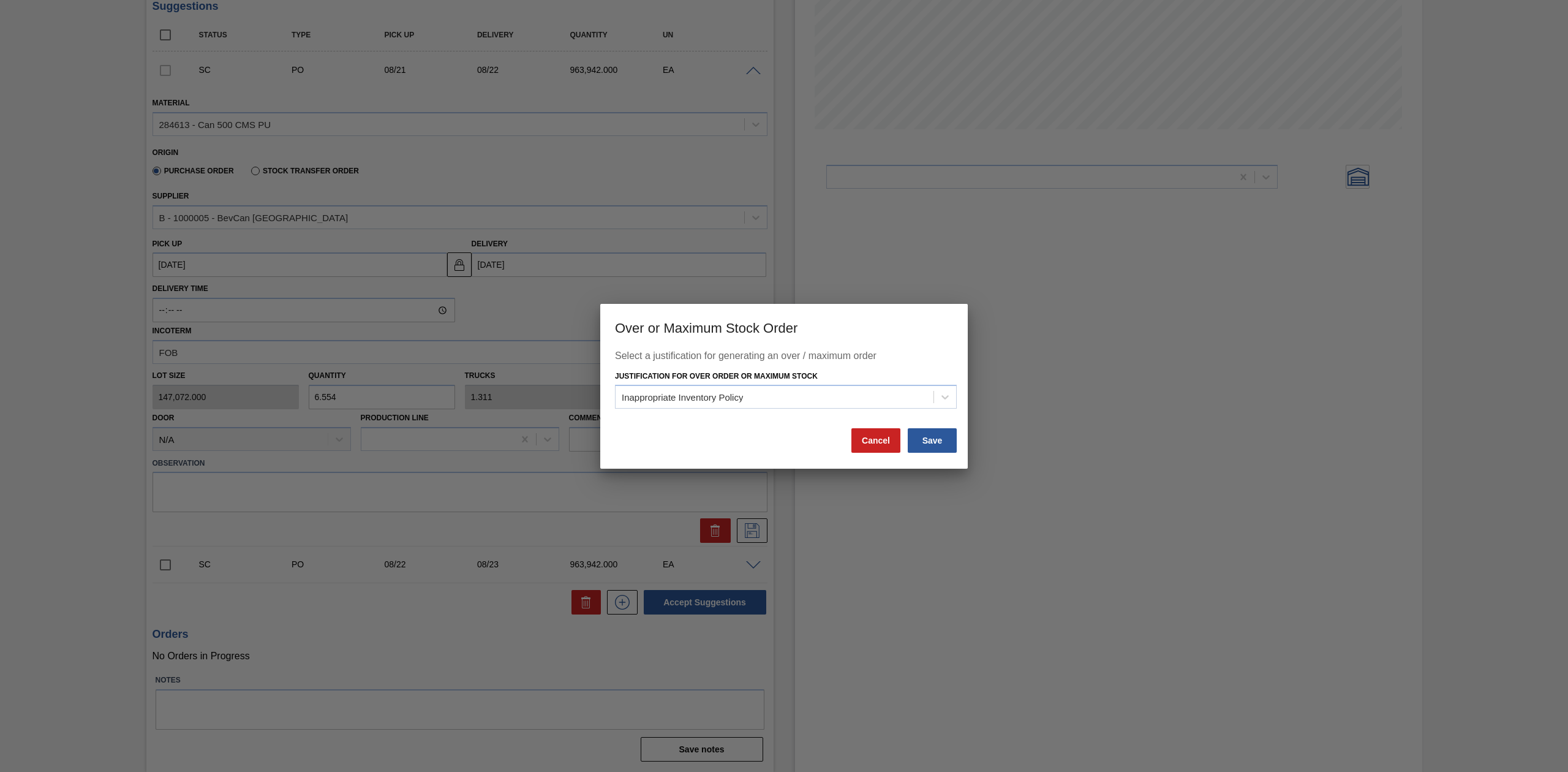
click at [927, 454] on div "Select a justification for generating an over / maximum order Justification for…" at bounding box center [784, 409] width 367 height 119
click at [928, 439] on button "Save" at bounding box center [932, 441] width 49 height 25
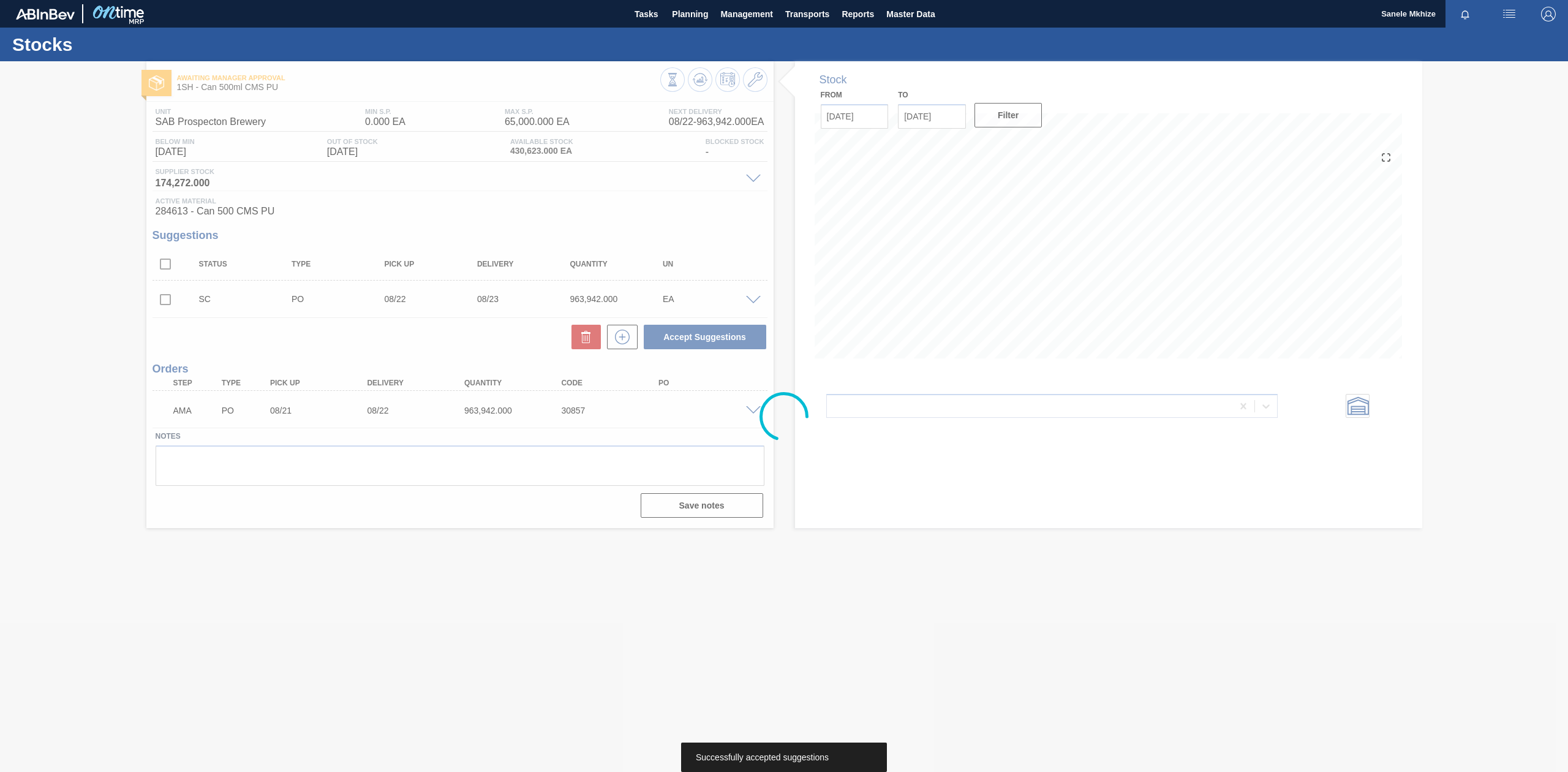
scroll to position [0, 0]
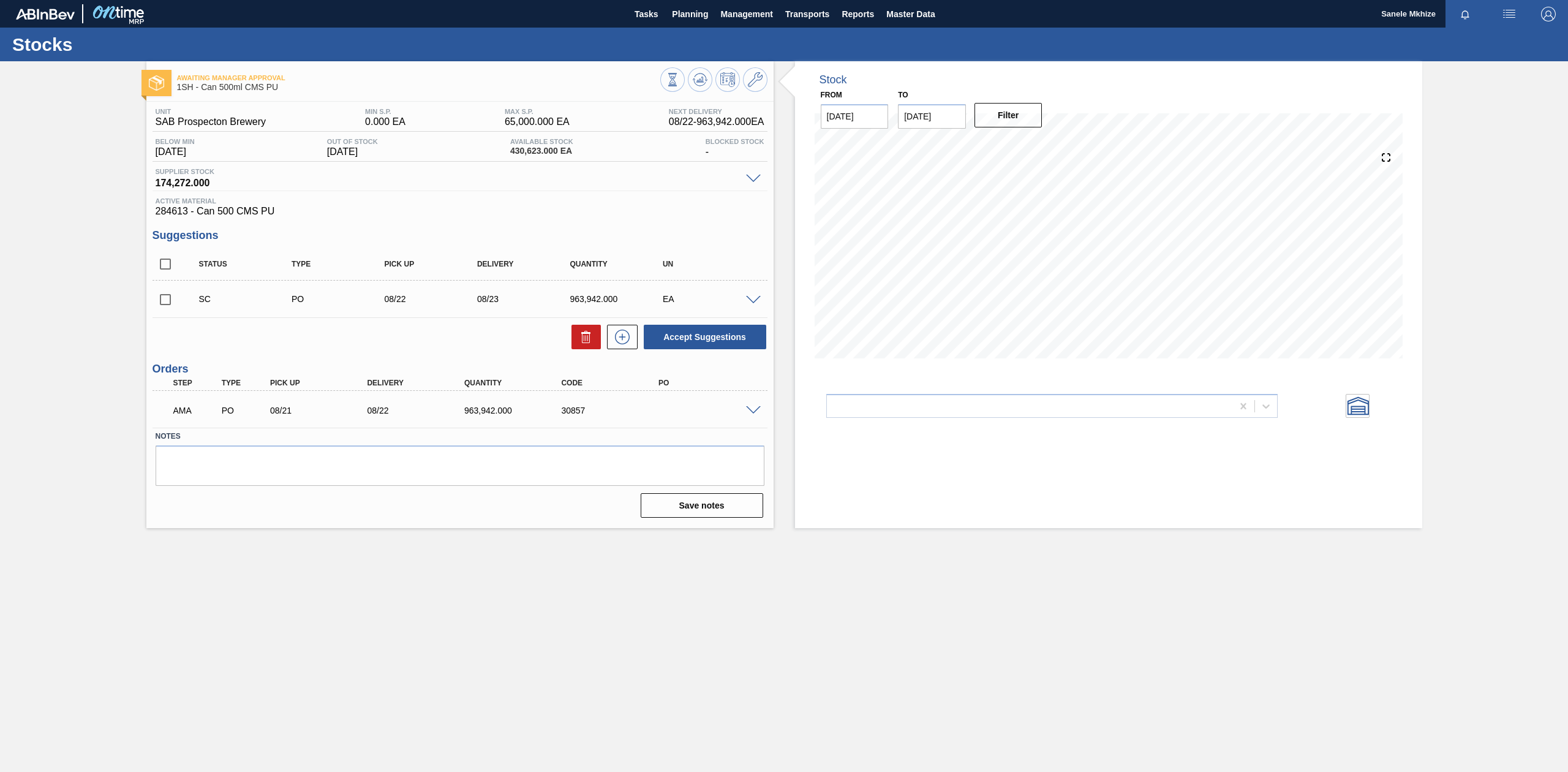
click at [749, 409] on span at bounding box center [753, 411] width 14 height 10
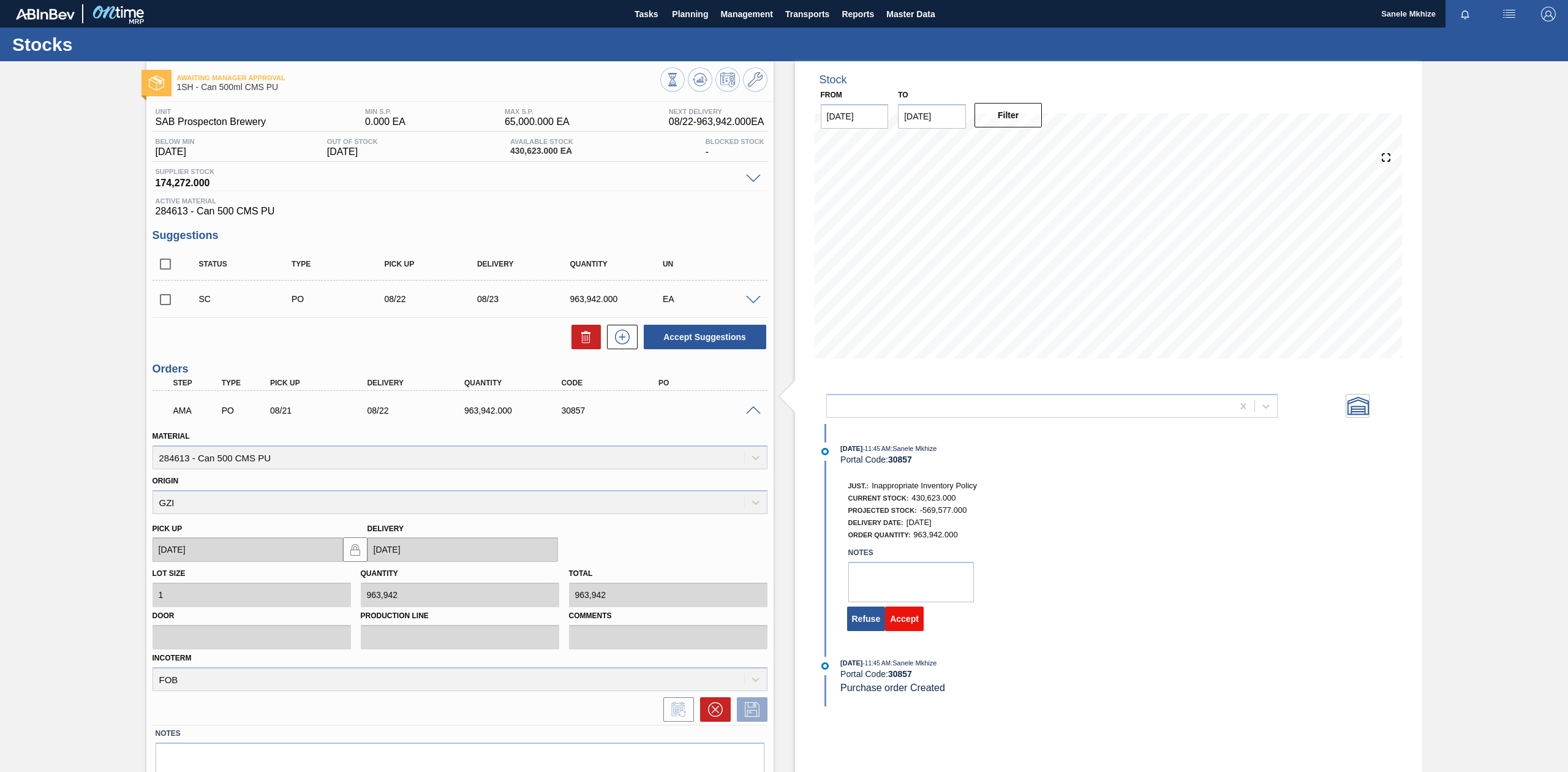
click at [911, 621] on button "Accept" at bounding box center [904, 619] width 38 height 25
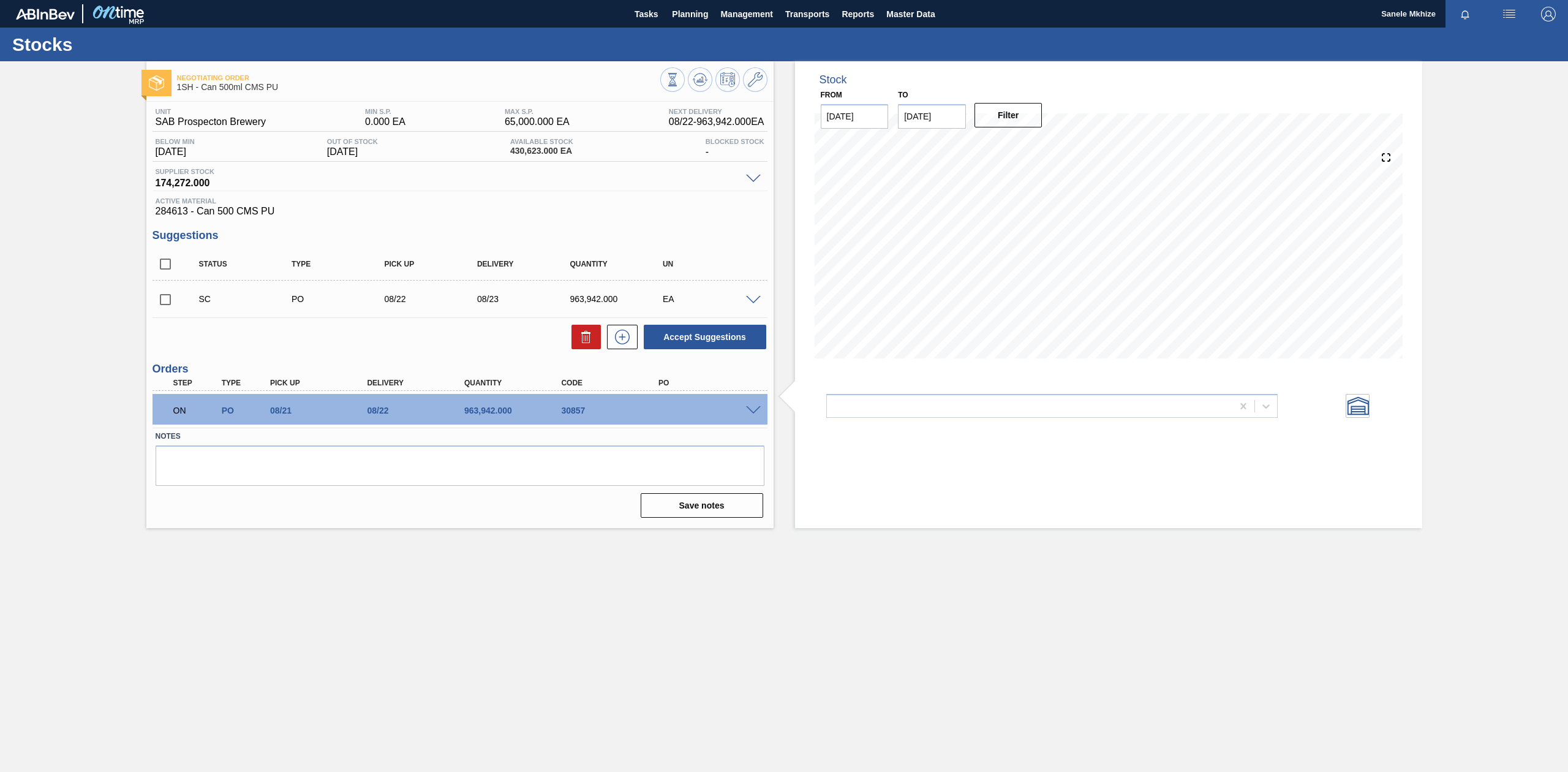
click at [1079, 695] on main "Tasks Planning Management Transports Reports Master Data Sanele Mkhize Mark all…" at bounding box center [784, 386] width 1568 height 772
click at [812, 20] on span "Transports" at bounding box center [807, 13] width 44 height 14
click at [810, 45] on li "Load Composition" at bounding box center [807, 41] width 85 height 19
